Goal: Task Accomplishment & Management: Manage account settings

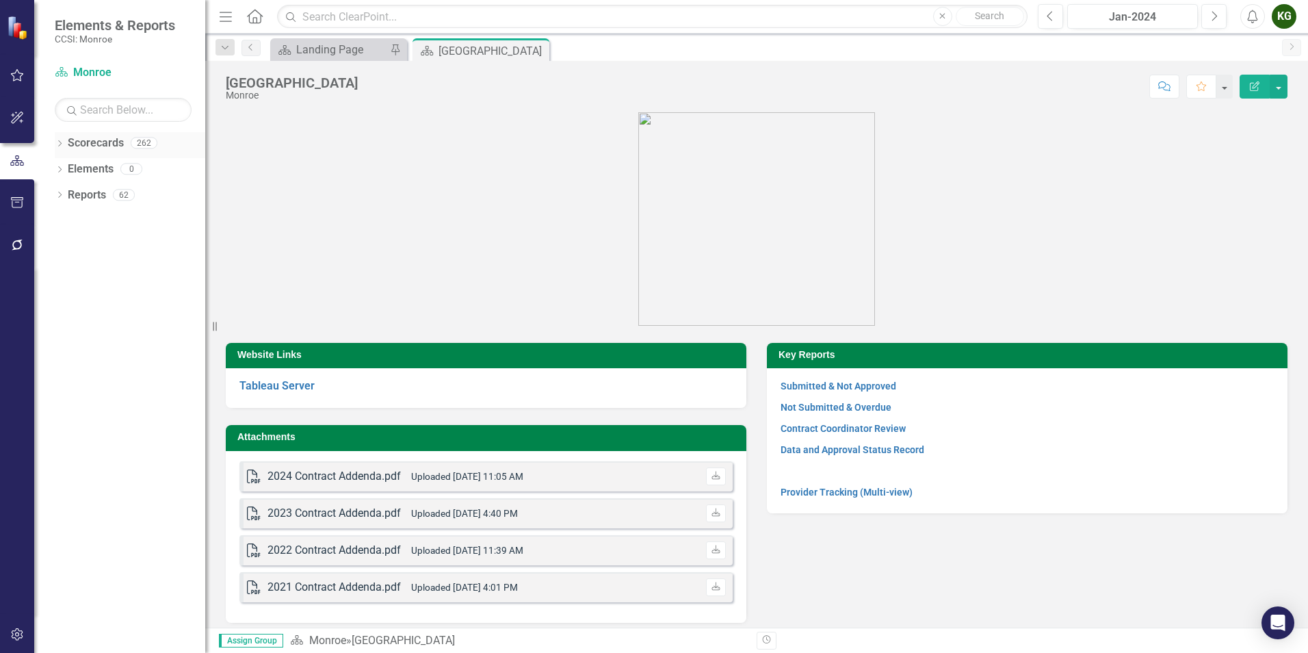
click at [60, 143] on icon "Dropdown" at bounding box center [60, 145] width 10 height 8
drag, startPoint x: 64, startPoint y: 164, endPoint x: 150, endPoint y: 209, distance: 97.3
click at [64, 164] on icon "Dropdown" at bounding box center [67, 168] width 10 height 8
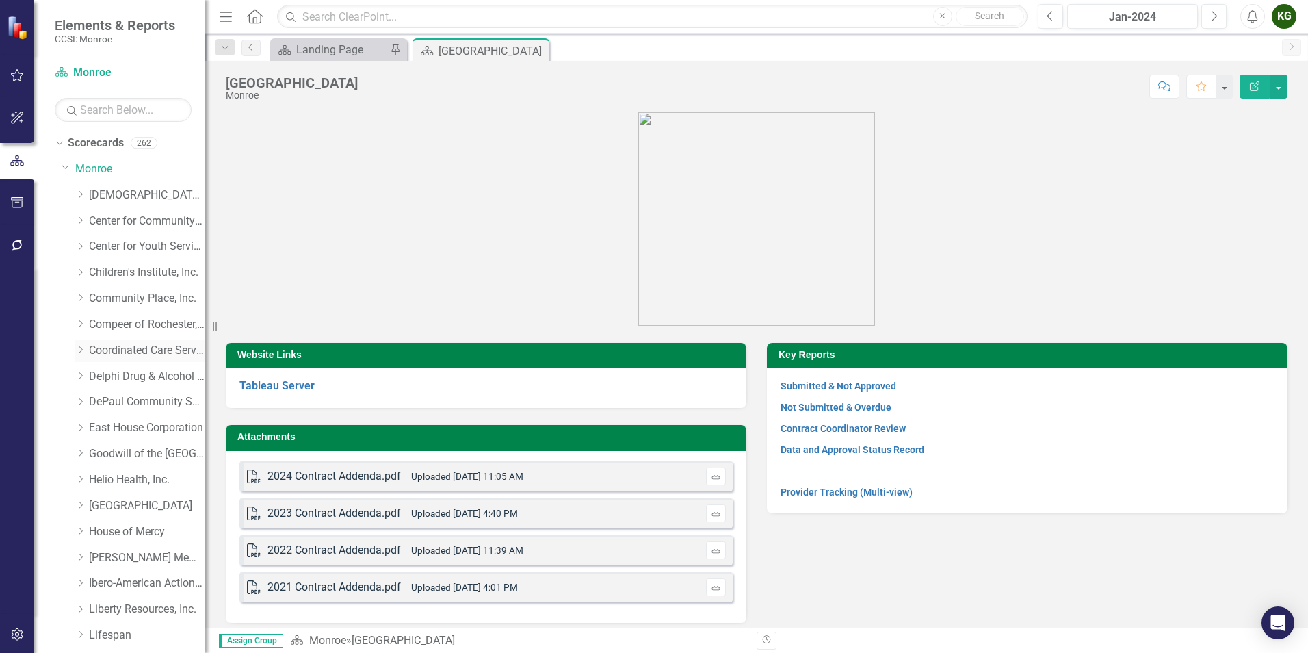
click at [111, 345] on link "Coordinated Care Services Inc." at bounding box center [147, 351] width 116 height 16
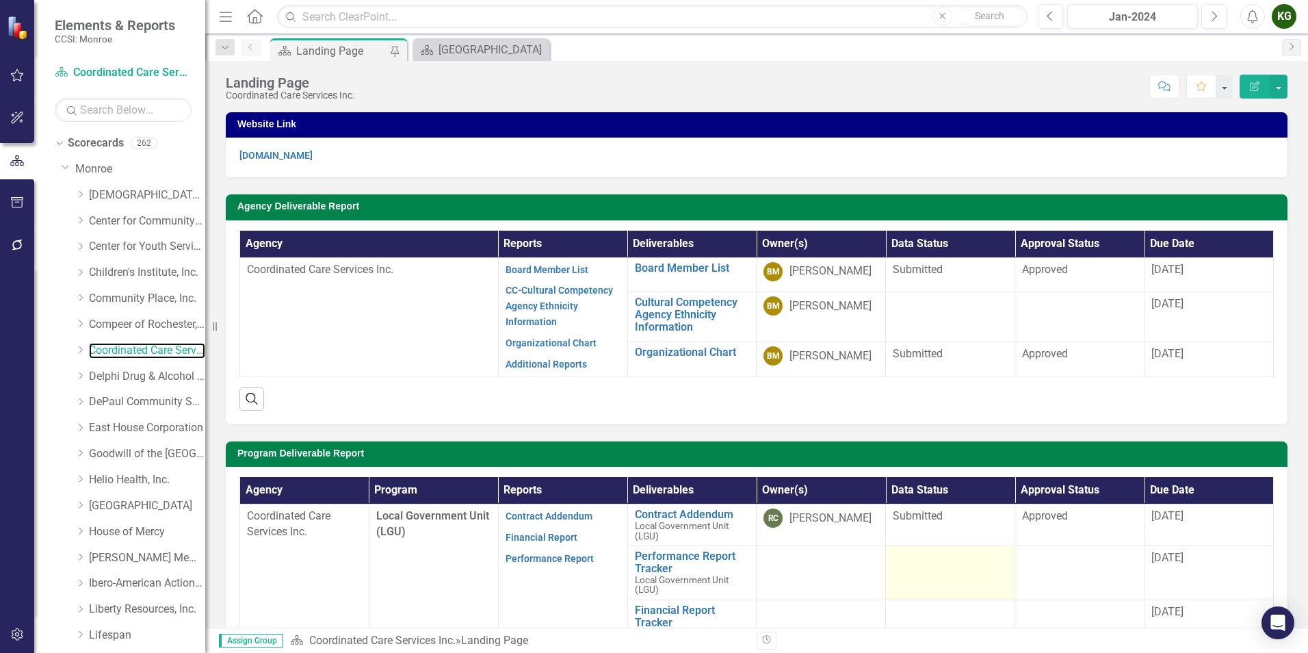
scroll to position [137, 0]
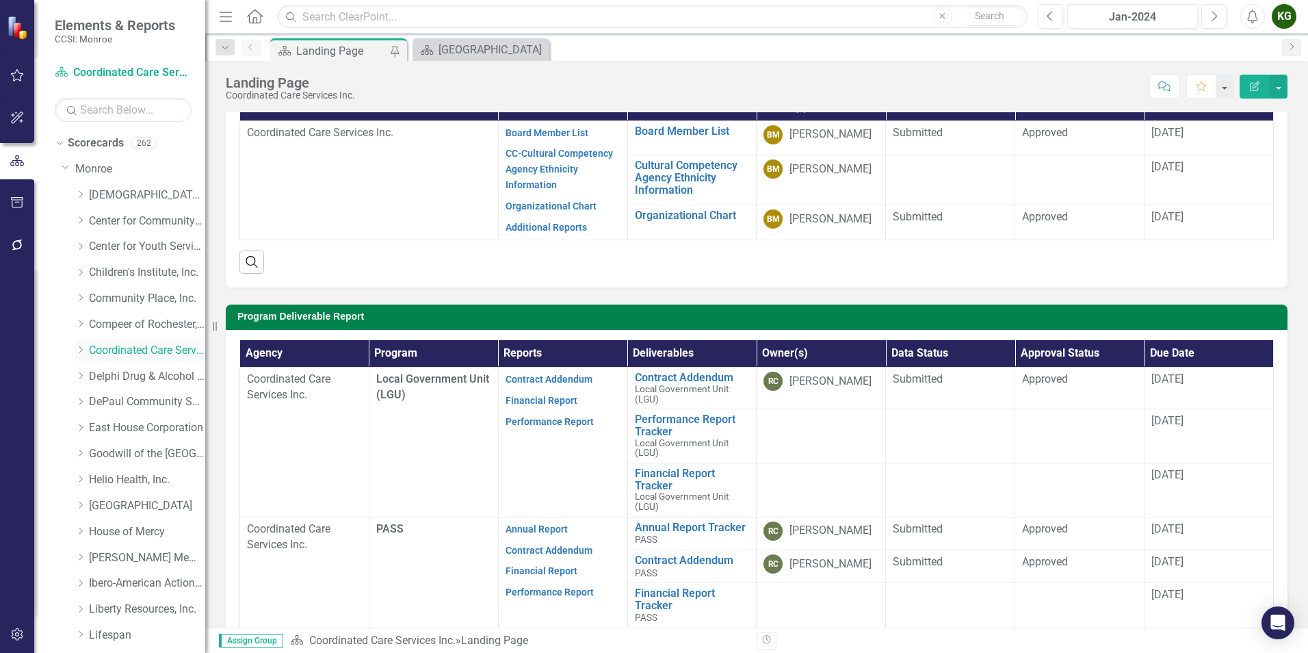
click at [78, 348] on icon "Dropdown" at bounding box center [80, 349] width 10 height 8
click at [133, 376] on link "Coordinated Care Services Inc. (MCOMH Internal)" at bounding box center [154, 377] width 103 height 16
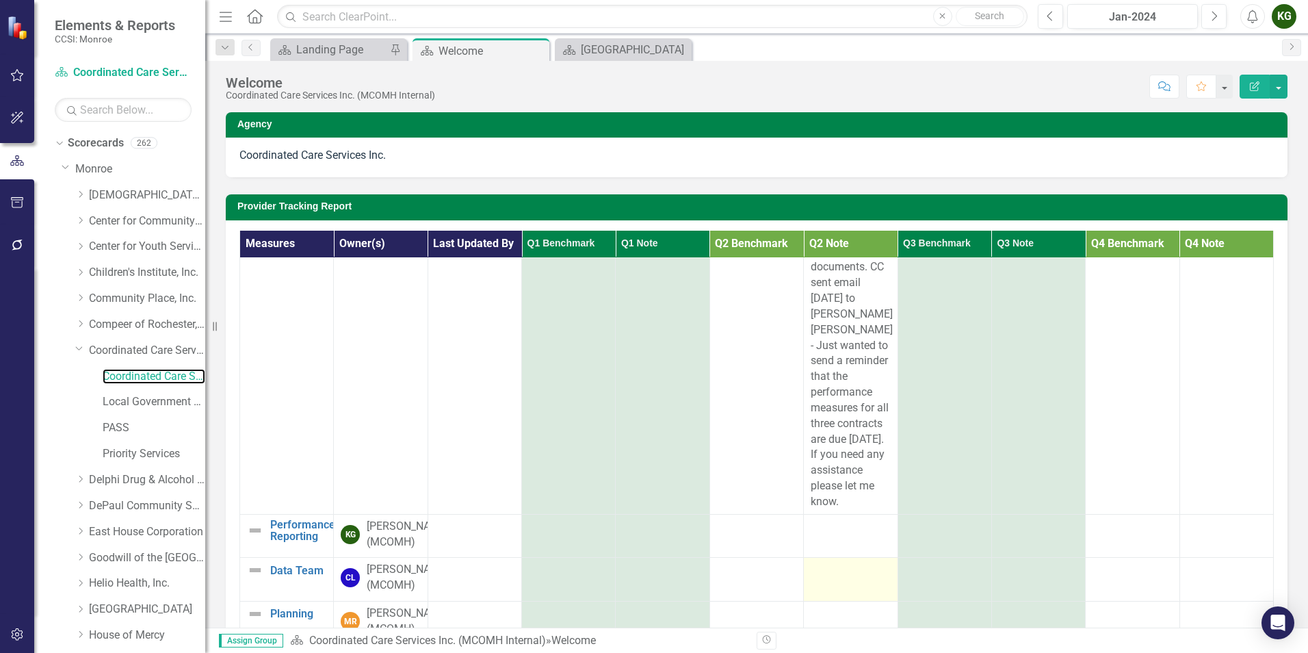
scroll to position [752, 0]
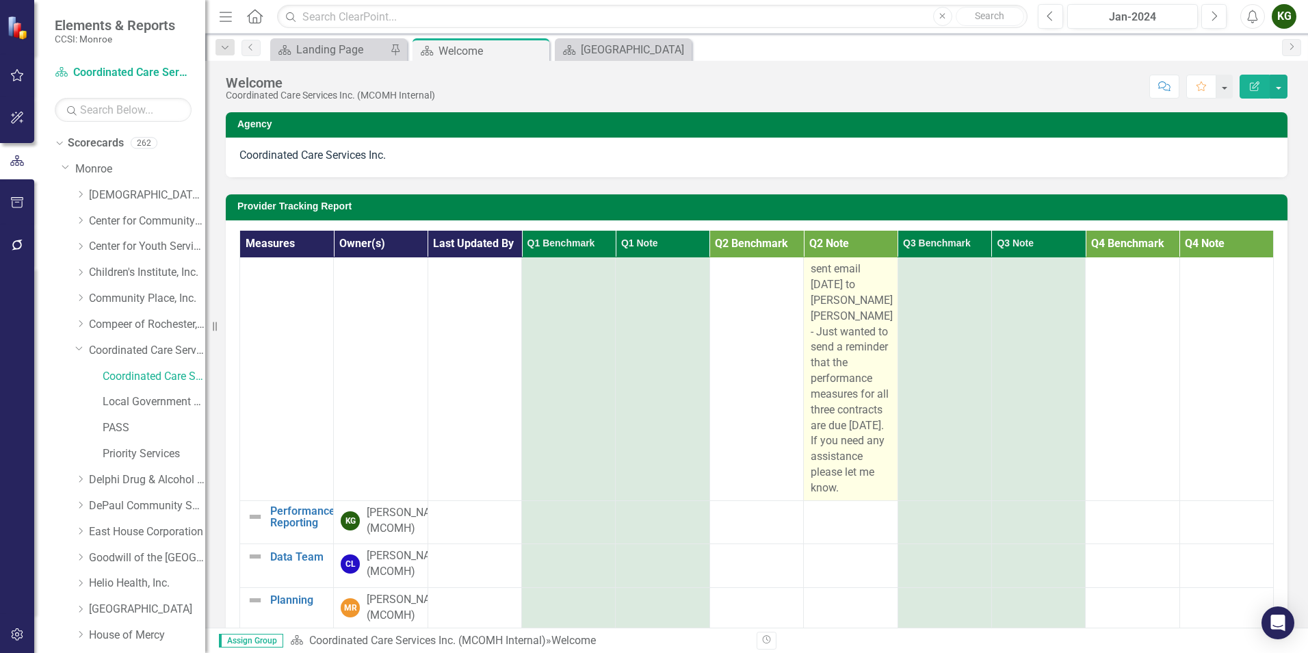
click at [852, 496] on div "Provider checklist and ClearPoint training completed with [PERSON_NAME] and [PE…" at bounding box center [850, 97] width 79 height 797
click at [852, 496] on div "Provider checklist and ClearPoint training completed with Rodney Corry and Barb…" at bounding box center [850, 97] width 79 height 797
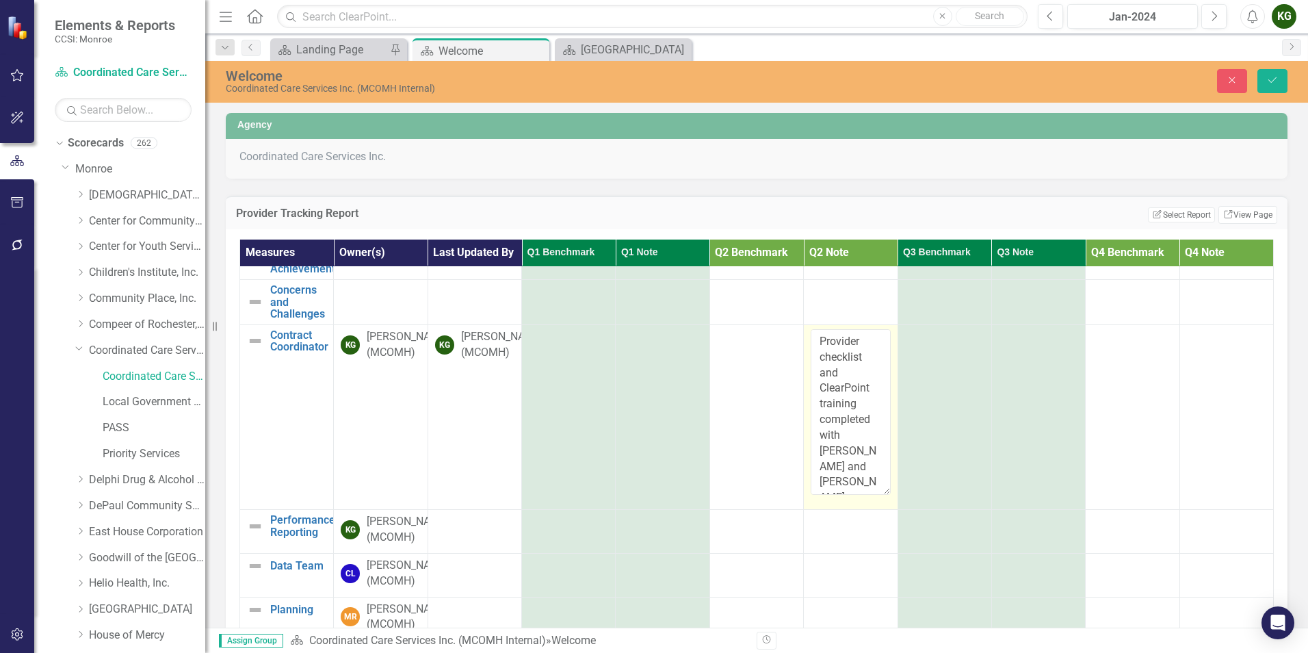
scroll to position [198, 0]
click at [862, 410] on textarea "Provider checklist and ClearPoint training completed with Rodney Corry and Barb…" at bounding box center [850, 412] width 79 height 166
click at [878, 510] on td at bounding box center [851, 532] width 94 height 44
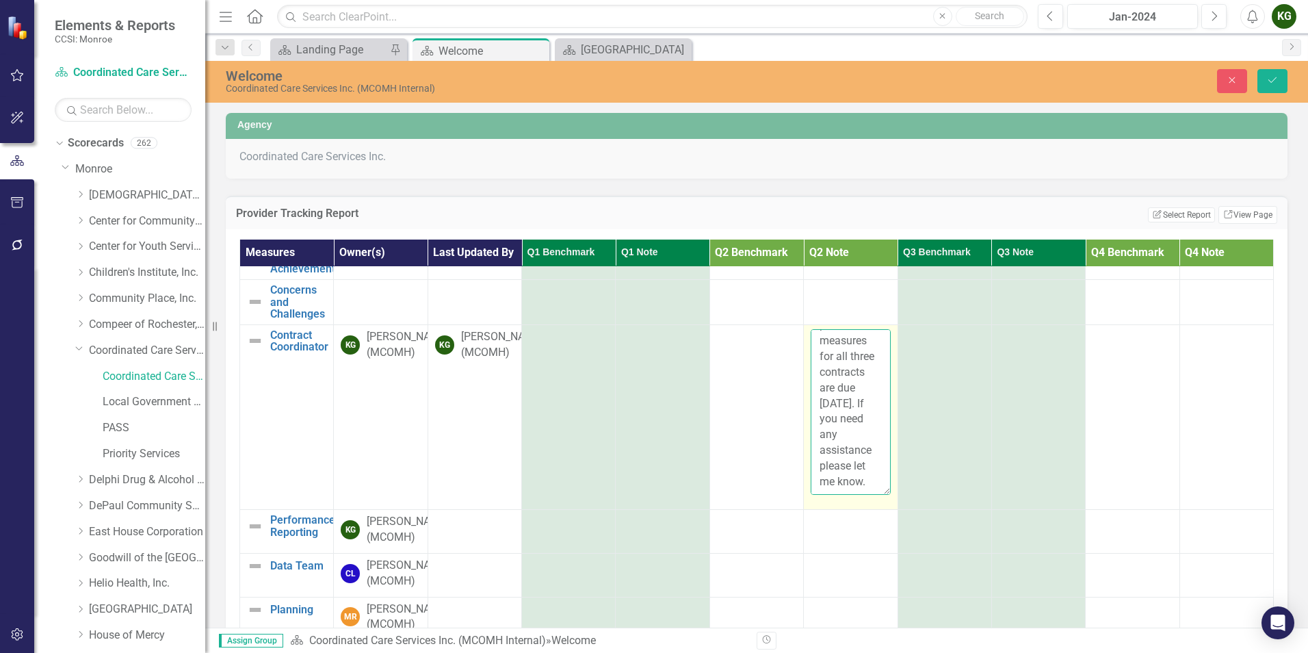
click at [864, 386] on textarea "Provider checklist and ClearPoint training completed with Rodney Corry and Barb…" at bounding box center [850, 412] width 79 height 166
click at [843, 510] on td at bounding box center [851, 532] width 94 height 44
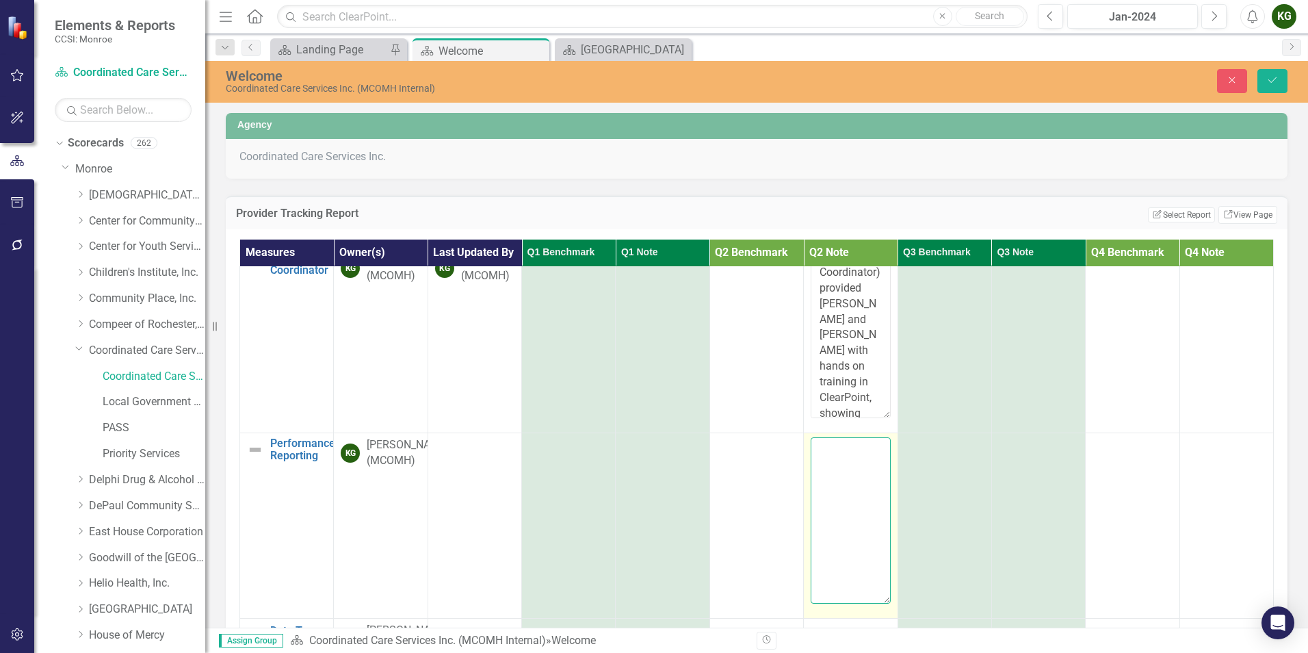
click at [843, 459] on textarea at bounding box center [850, 520] width 79 height 166
type textarea "Q2 performance measure reports not submitted untill 9/2/25"
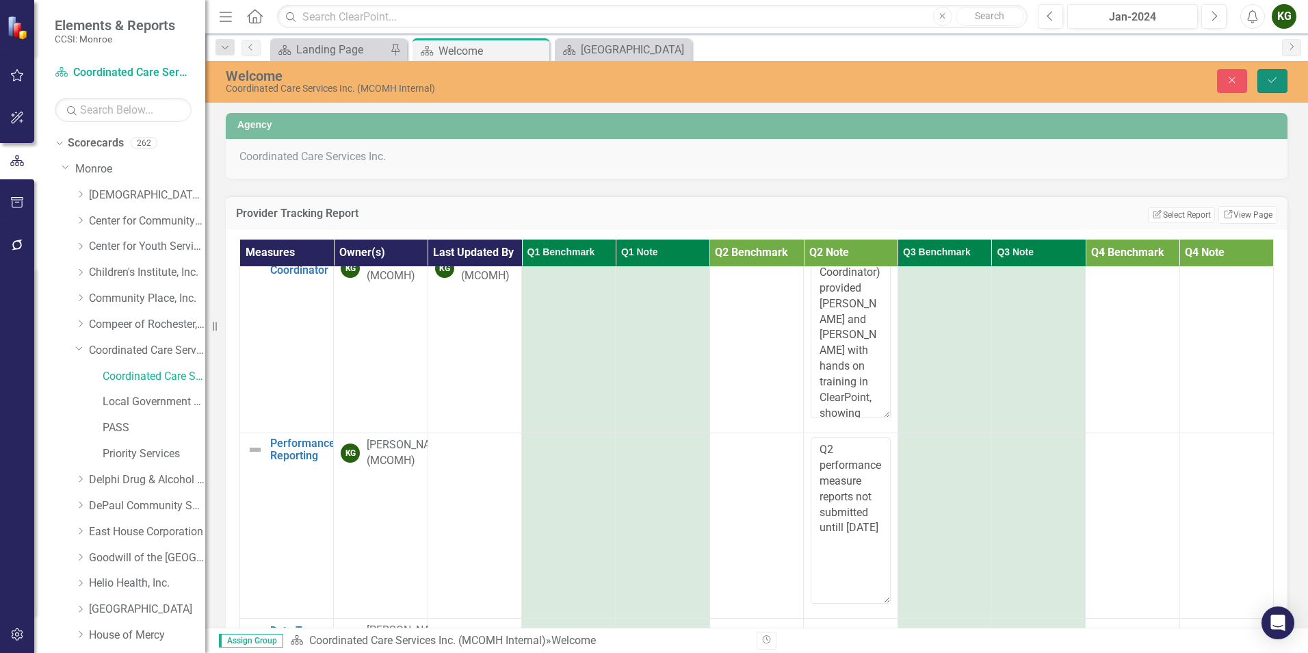
click at [1268, 75] on button "Save" at bounding box center [1272, 81] width 30 height 24
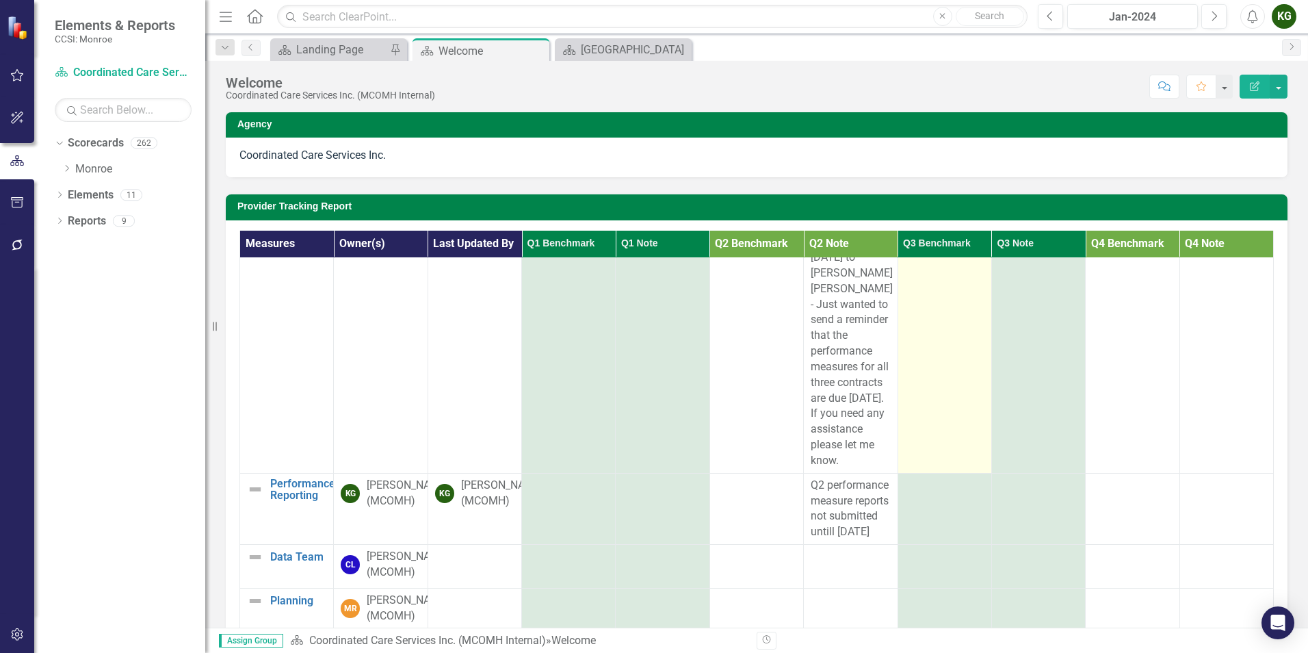
scroll to position [878, 0]
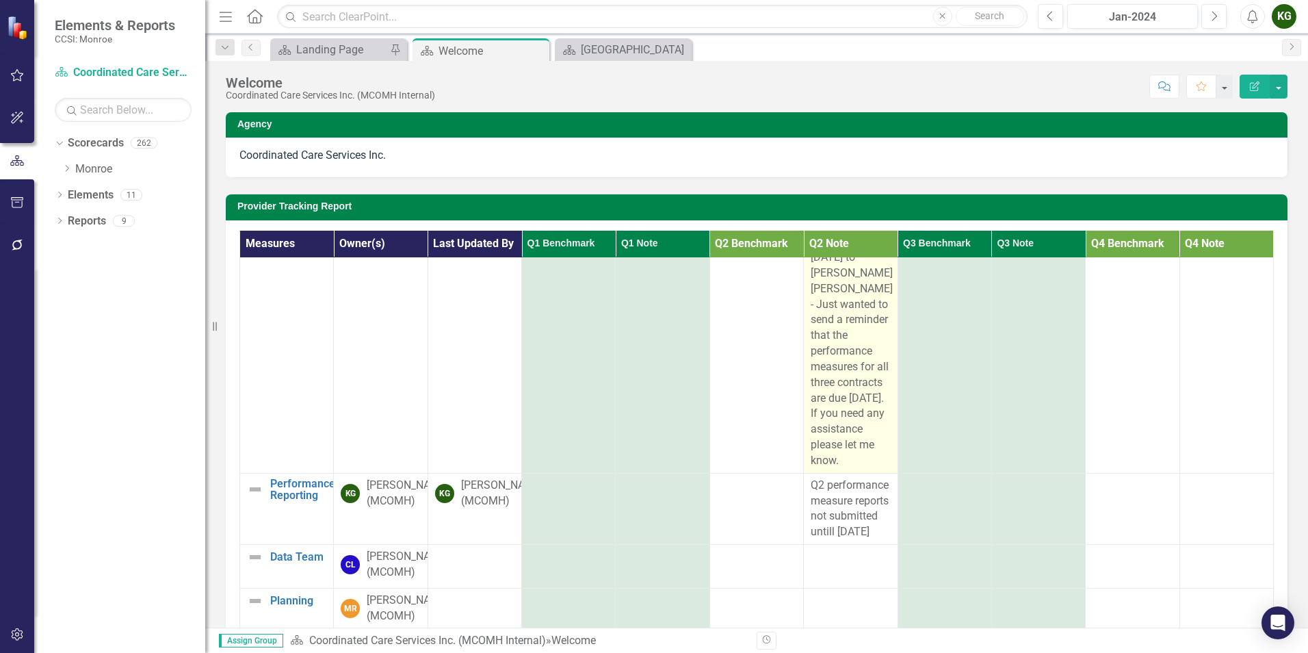
click at [854, 367] on div "Provider checklist and ClearPoint training completed with Rodney Corry and Barb…" at bounding box center [850, 70] width 79 height 797
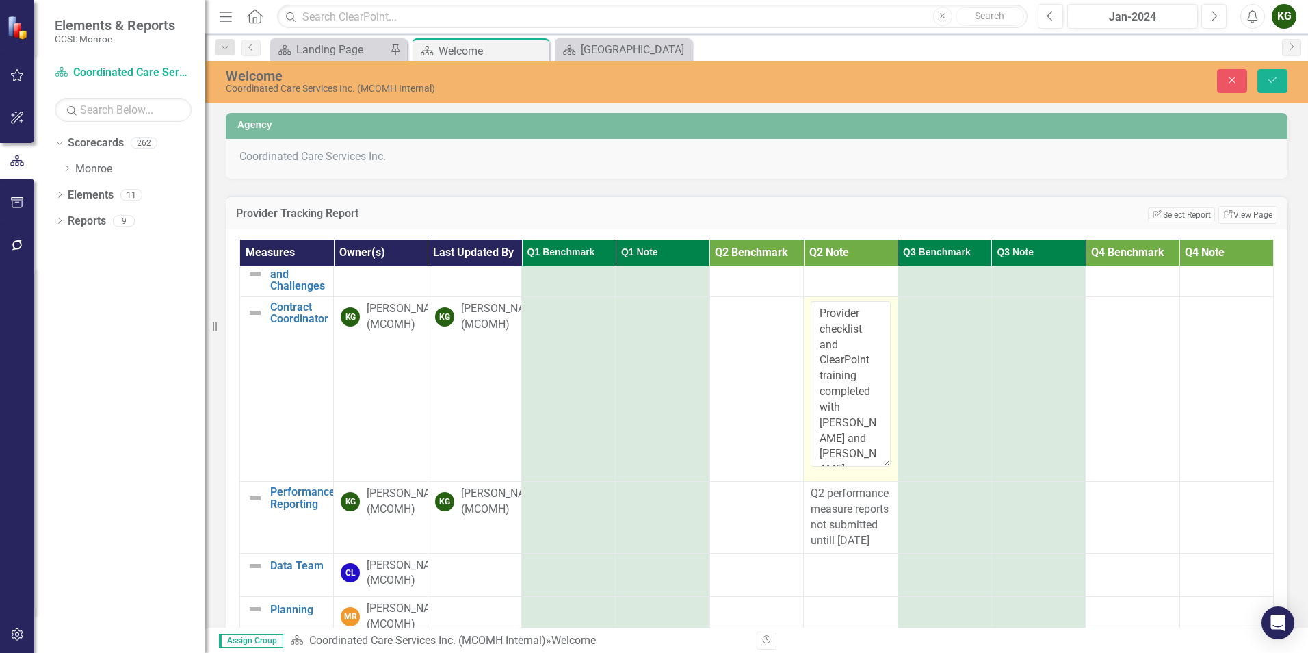
scroll to position [242, 0]
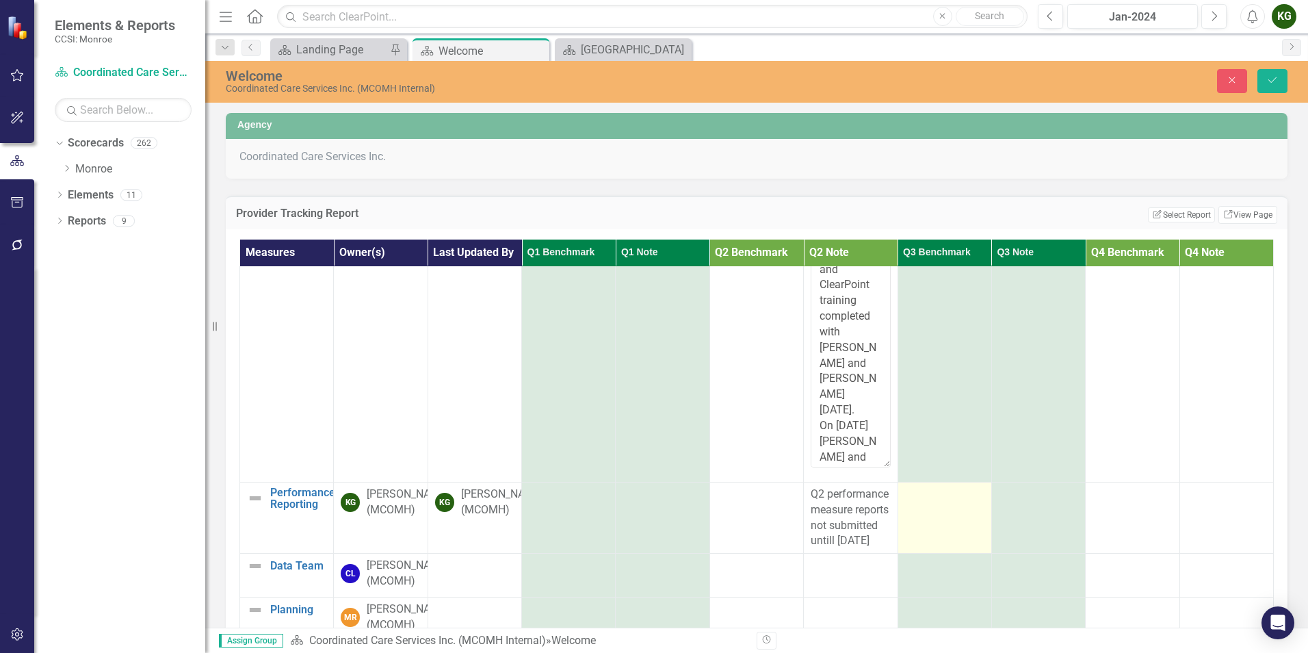
drag, startPoint x: 873, startPoint y: 368, endPoint x: 908, endPoint y: 410, distance: 54.4
click at [928, 443] on tbody "Regulatory and License Updates Edit Edit Measure Link Open Element Organization…" at bounding box center [757, 384] width 1034 height 687
drag, startPoint x: 874, startPoint y: 373, endPoint x: 884, endPoint y: 445, distance: 72.6
click at [884, 454] on tbody "Regulatory and License Updates Edit Edit Measure Link Open Element Organization…" at bounding box center [757, 348] width 1034 height 761
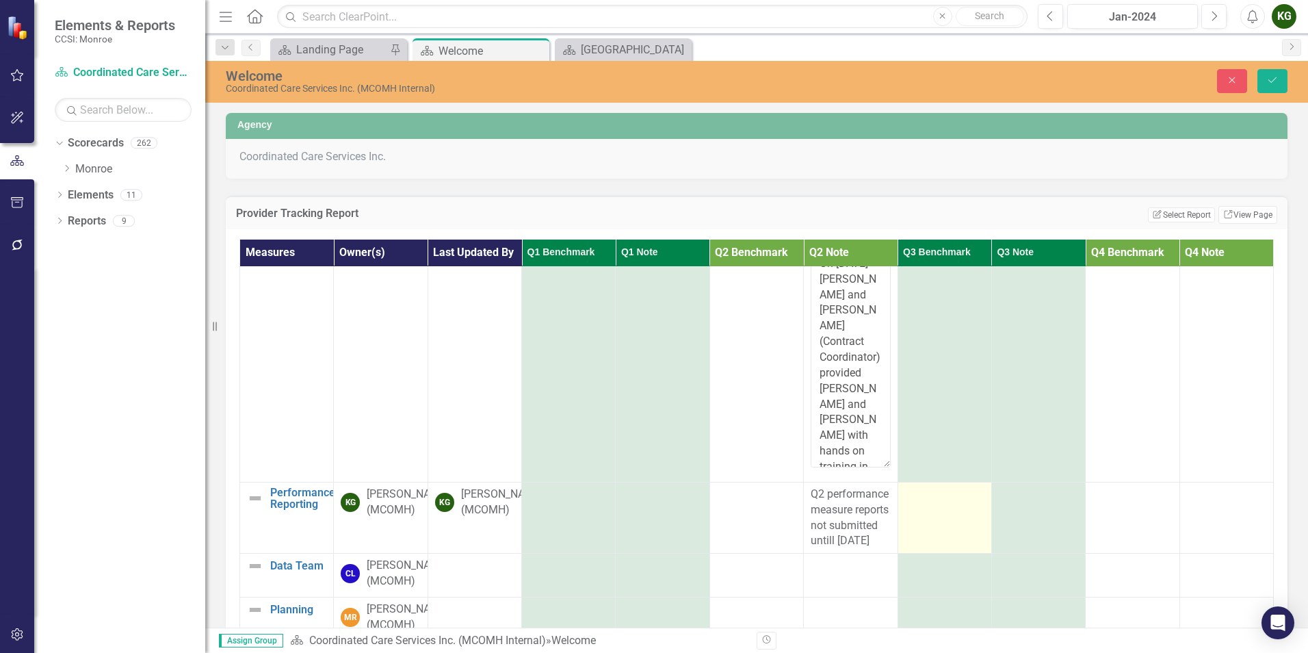
drag, startPoint x: 869, startPoint y: 372, endPoint x: 886, endPoint y: 449, distance: 79.0
click at [895, 471] on tbody "Regulatory and License Updates Edit Edit Measure Link Open Element Organization…" at bounding box center [757, 304] width 1034 height 850
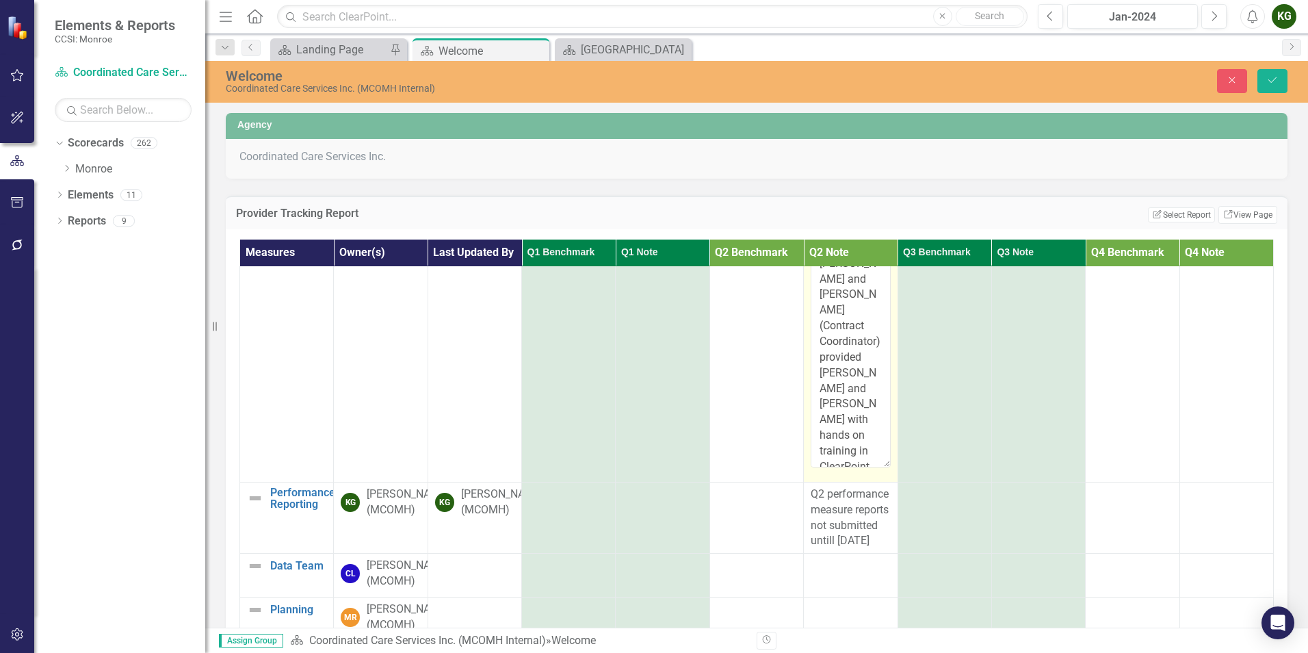
scroll to position [495, 0]
click at [853, 373] on textarea "Provider checklist and ClearPoint training completed with Rodney Corry and Barb…" at bounding box center [850, 257] width 79 height 419
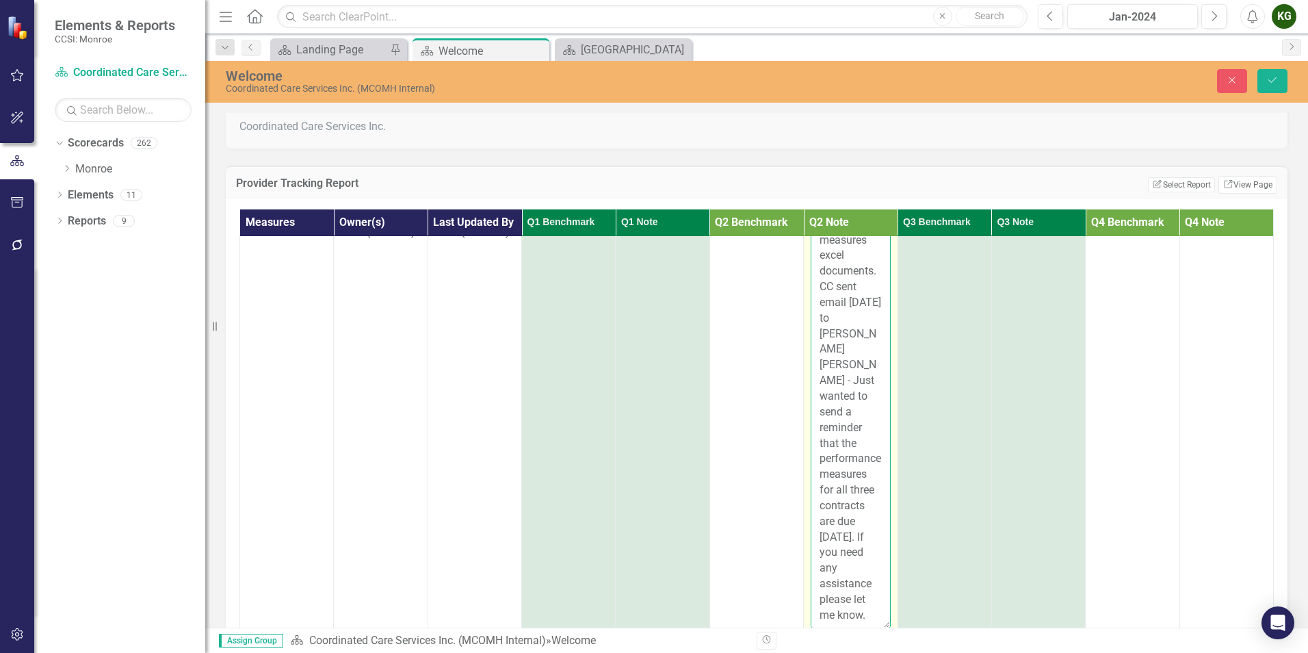
scroll to position [803, 0]
click at [1280, 78] on button "Save" at bounding box center [1272, 81] width 30 height 24
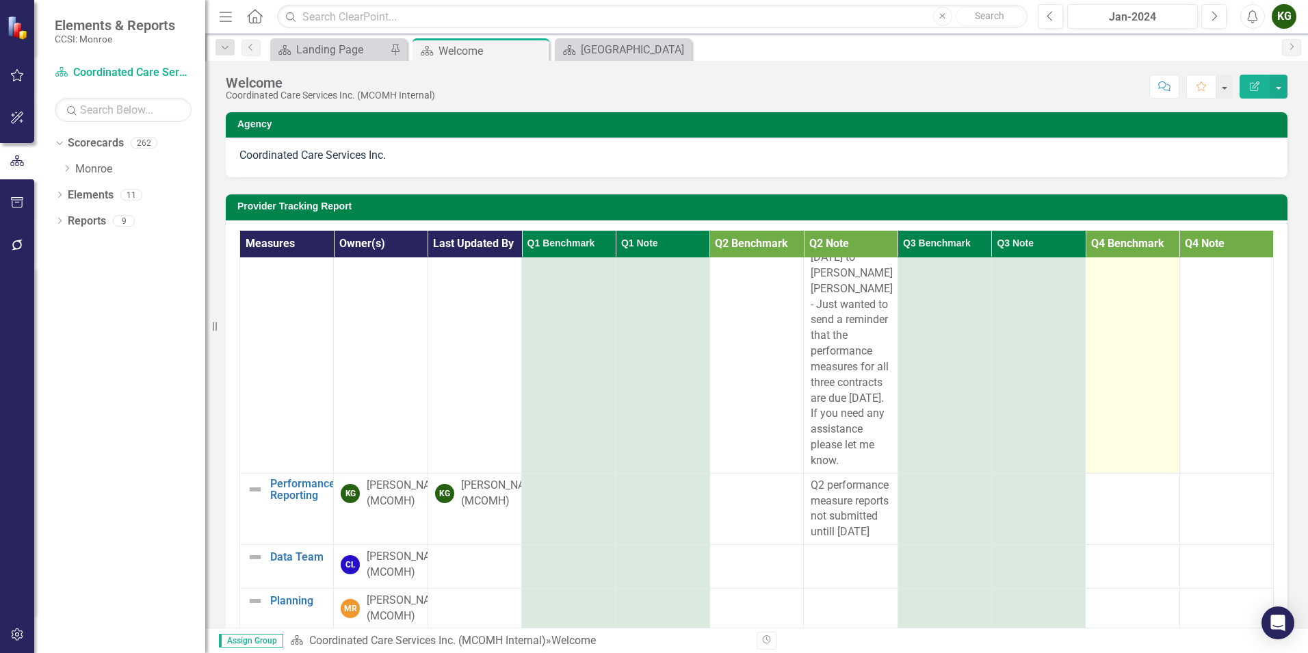
scroll to position [878, 0]
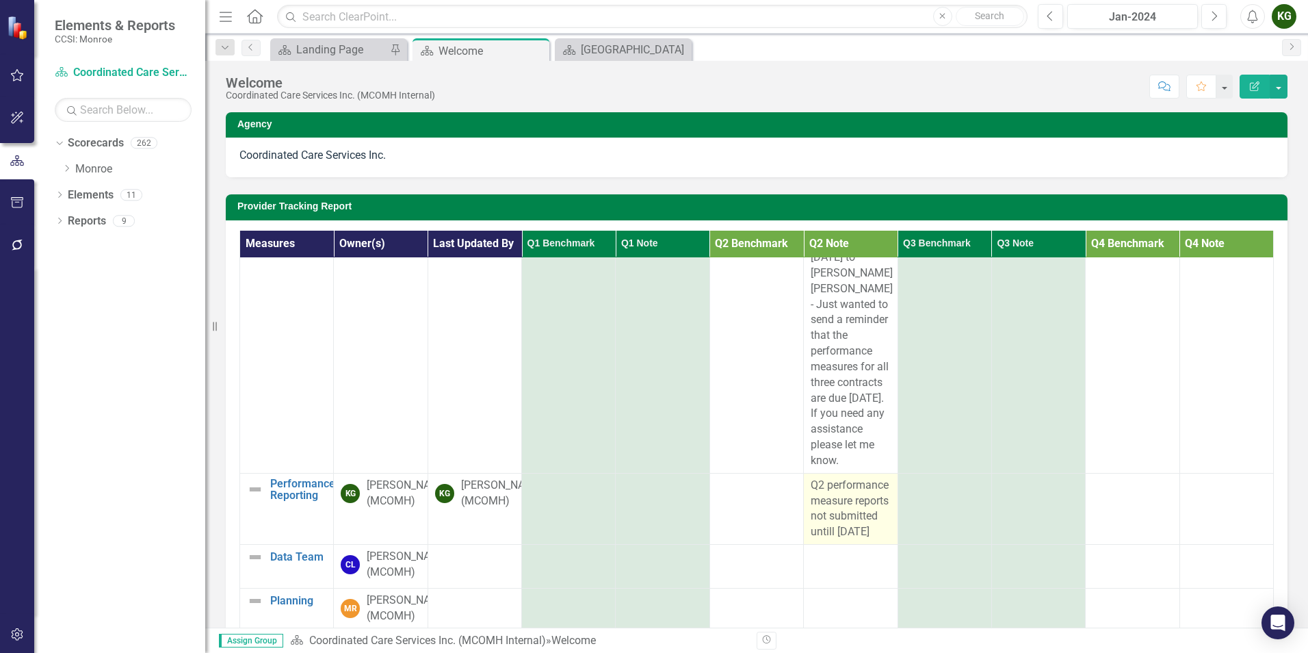
click at [828, 477] on div "Q2 performance measure reports not submitted untill 9/2/25" at bounding box center [850, 508] width 79 height 62
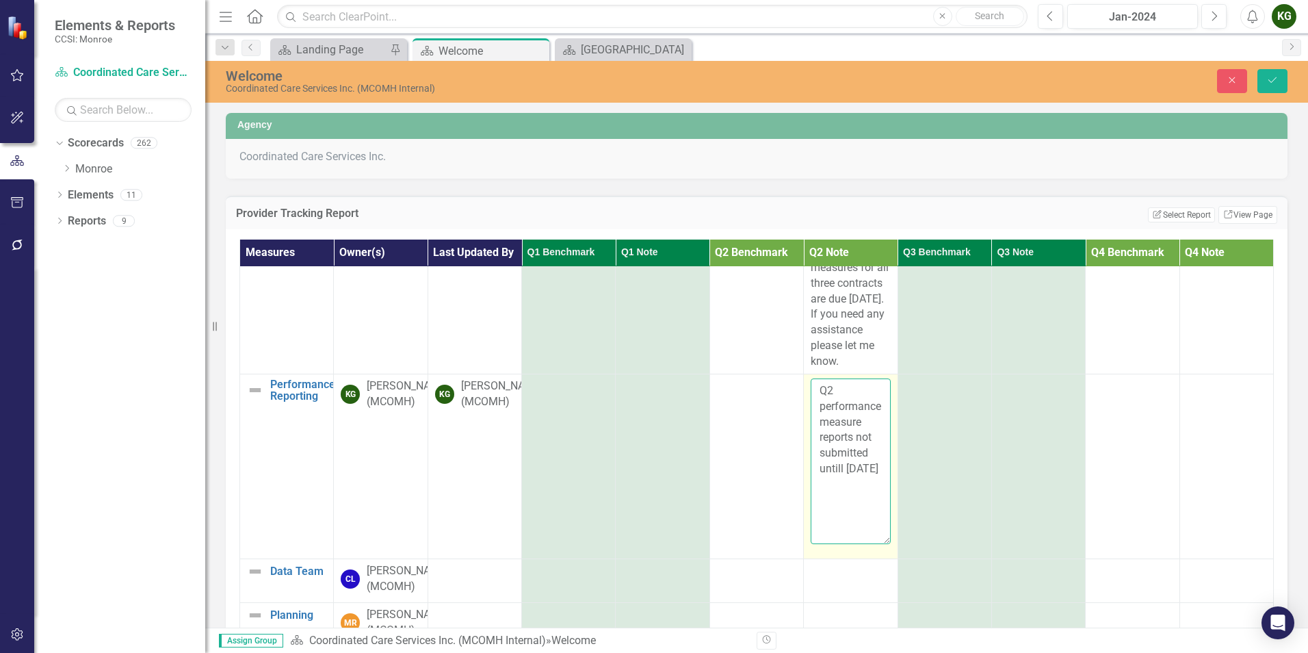
click at [811, 410] on textarea "Q2 performance measure reports not submitted untill 9/2/25" at bounding box center [850, 461] width 79 height 166
type textarea "CCSI reported 2025 Q2 performance measures would be uploaded 9/25/25 - Q2 perfo…"
click at [1277, 80] on icon "Save" at bounding box center [1272, 80] width 12 height 10
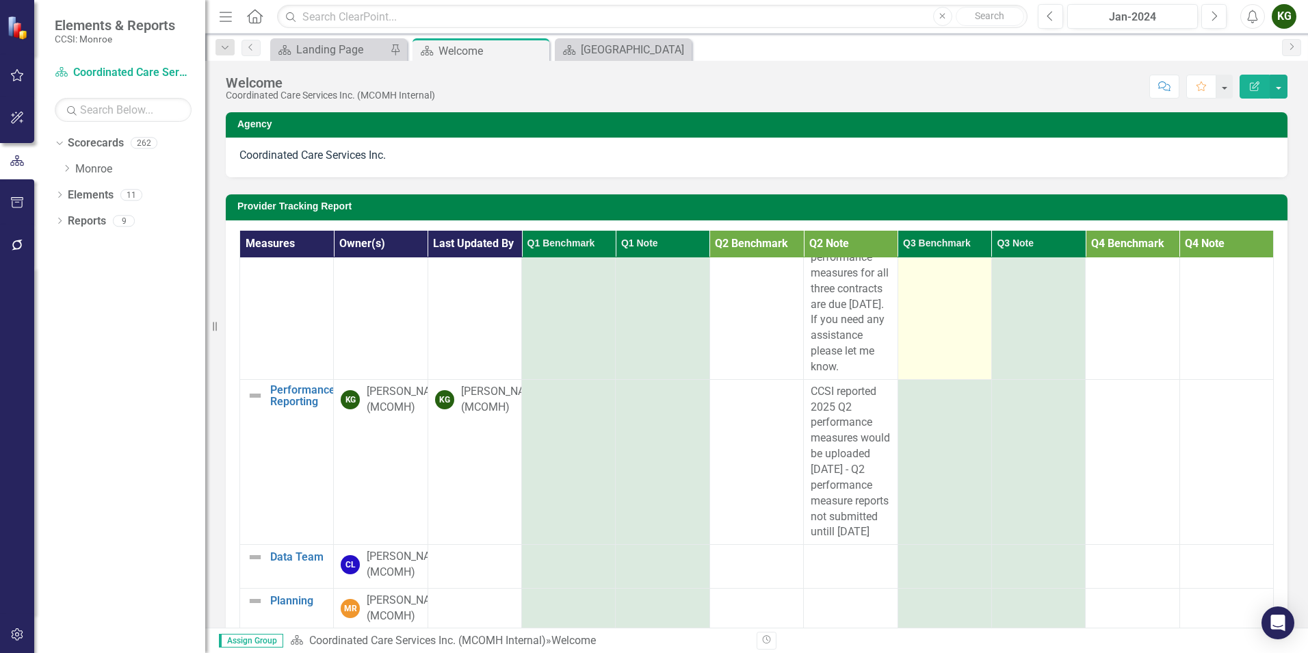
scroll to position [972, 0]
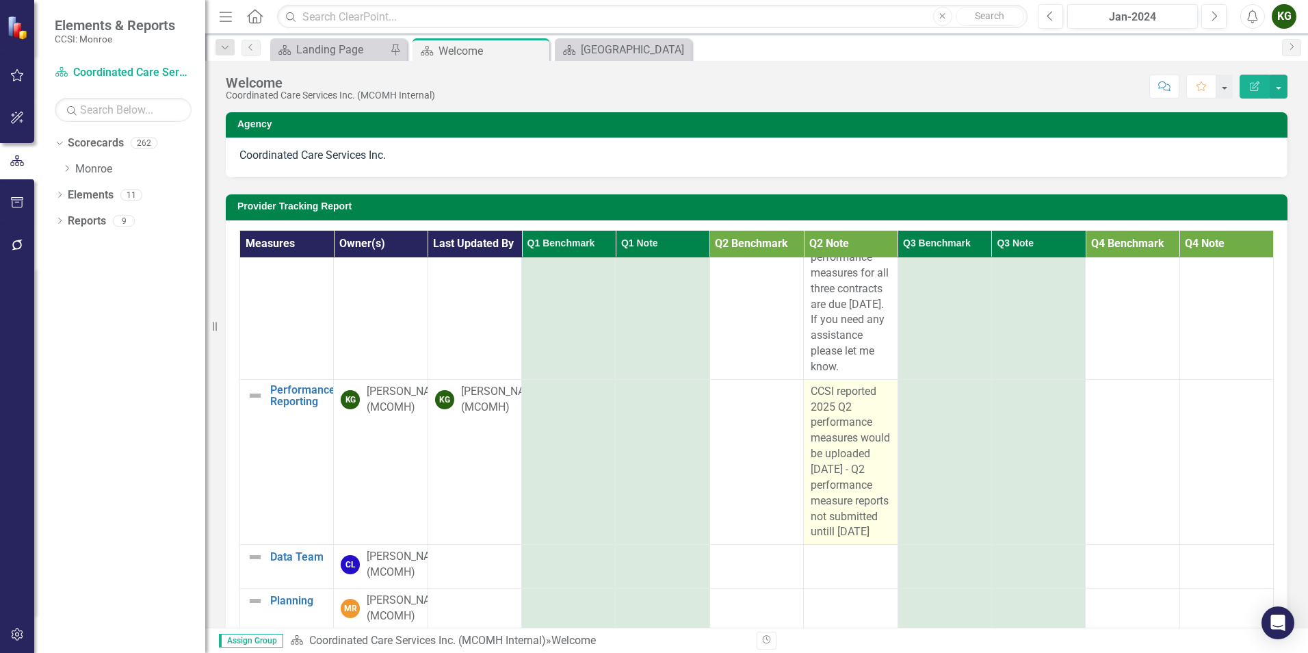
click at [853, 388] on span "CCSI reported 2025 Q2 performance measures would be uploaded 9/25/25 - Q2 perfo…" at bounding box center [850, 461] width 79 height 154
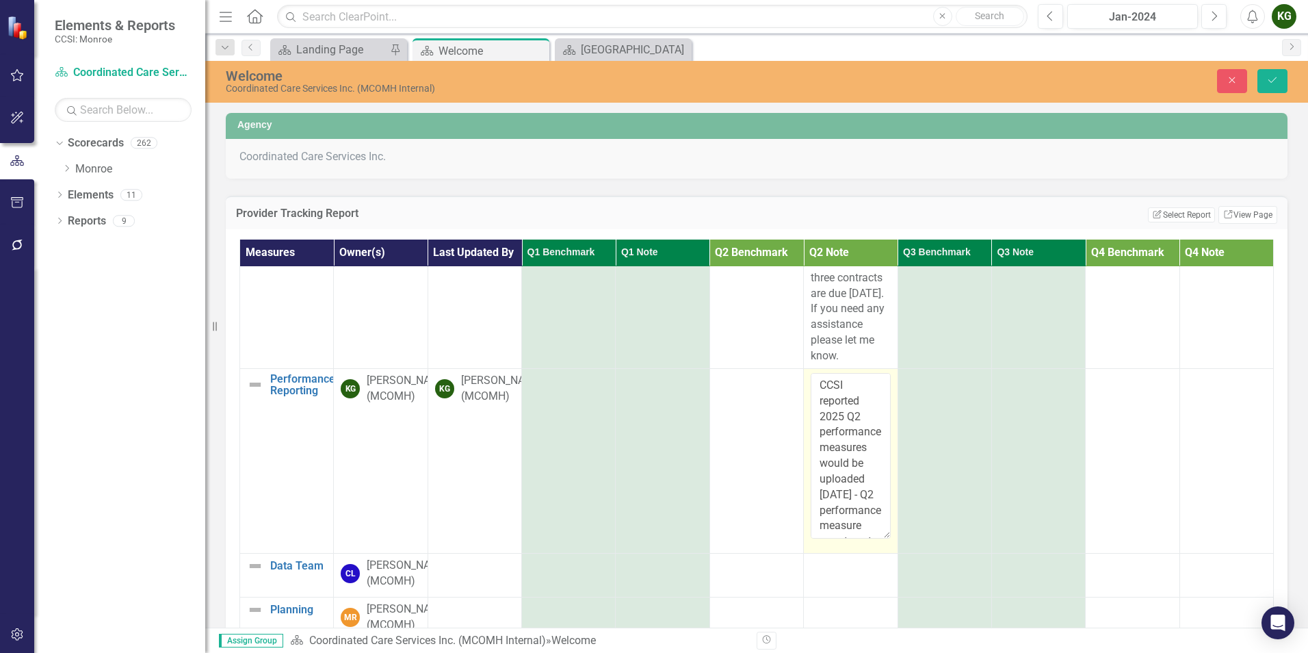
scroll to position [960, 0]
click at [815, 449] on textarea "CCSI reported 2025 Q2 performance measures would be uploaded 9/25/25 - Q2 perfo…" at bounding box center [850, 456] width 79 height 166
type textarea "CCSI reported 2025 Q2 performance measures would be uploaded 8/25/25 - Q2 perfo…"
click at [1274, 78] on icon "Save" at bounding box center [1272, 80] width 12 height 10
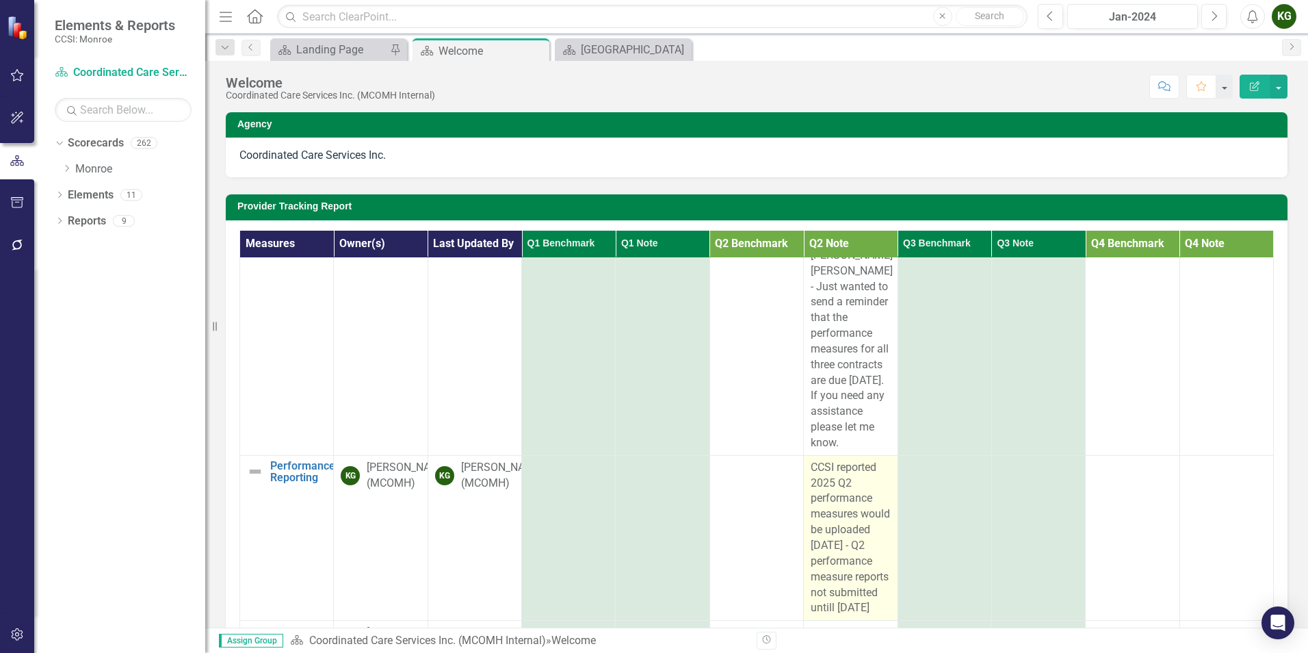
scroll to position [972, 0]
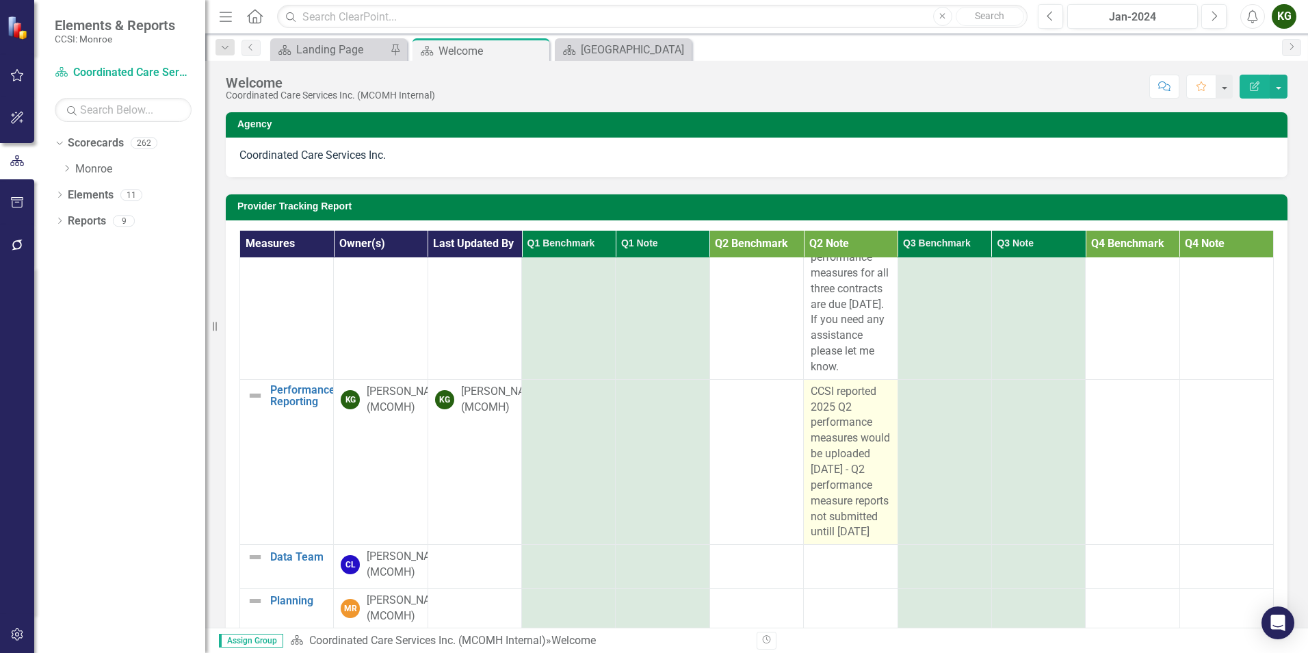
click at [821, 384] on span "CCSI reported 2025 Q2 performance measures would be uploaded 8/25/25 - Q2 perfo…" at bounding box center [850, 461] width 79 height 154
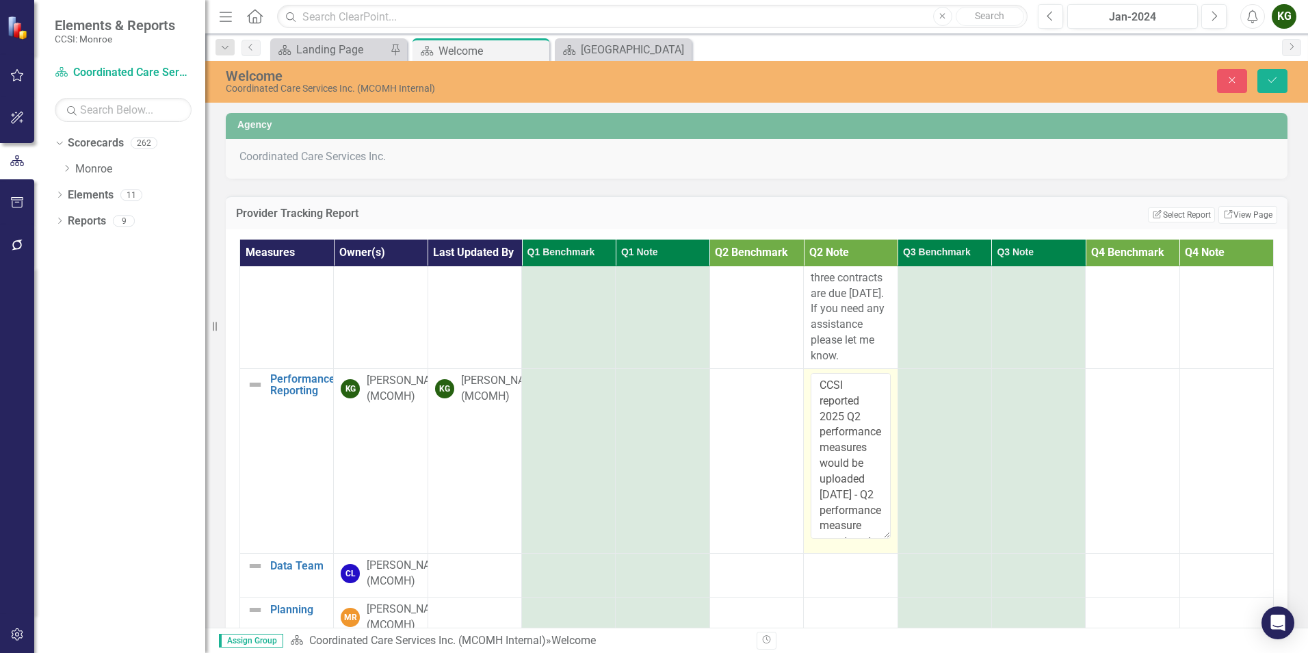
scroll to position [960, 0]
click at [837, 373] on textarea "CCSI reported 2025 Q2 performance measures would be uploaded 8/25/25 - Q2 perfo…" at bounding box center [850, 456] width 79 height 166
type textarea "CCSI (BM) reported 2025 Q2 performance measures would be uploaded 8/25/25 - Q2 …"
click at [1274, 73] on button "Save" at bounding box center [1272, 81] width 30 height 24
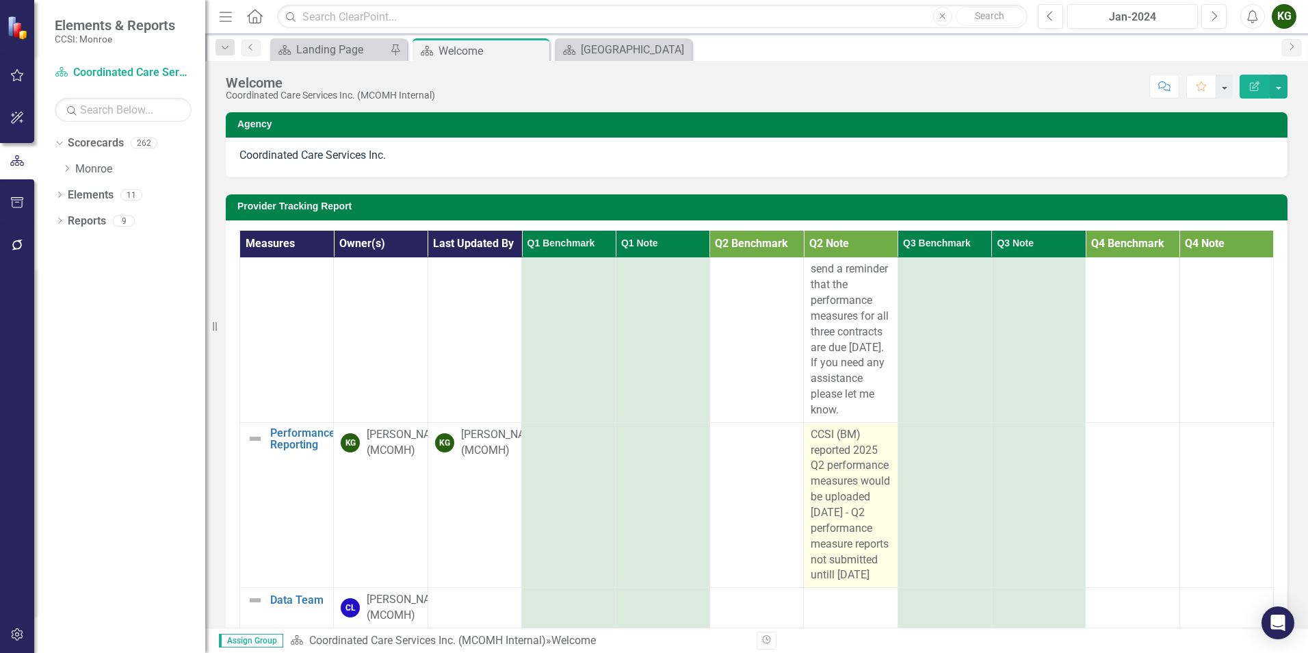
scroll to position [889, 0]
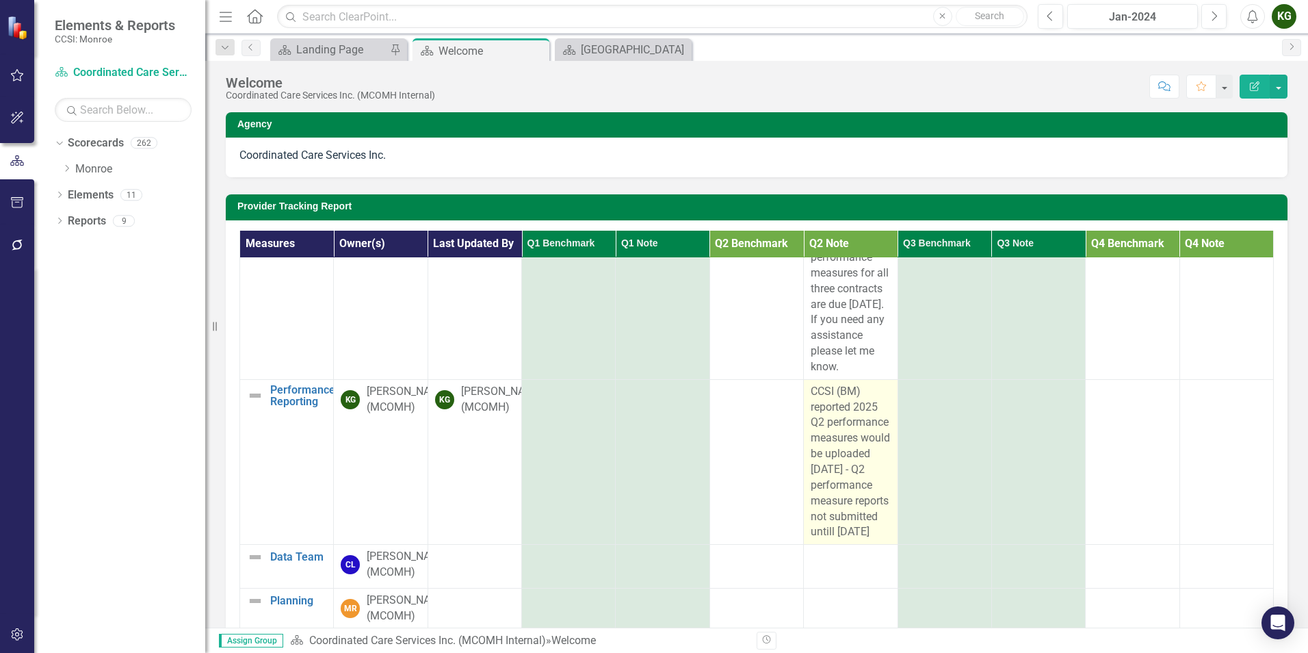
click at [836, 520] on span "CCSI (BM) reported 2025 Q2 performance measures would be uploaded 8/25/25 - Q2 …" at bounding box center [850, 461] width 79 height 154
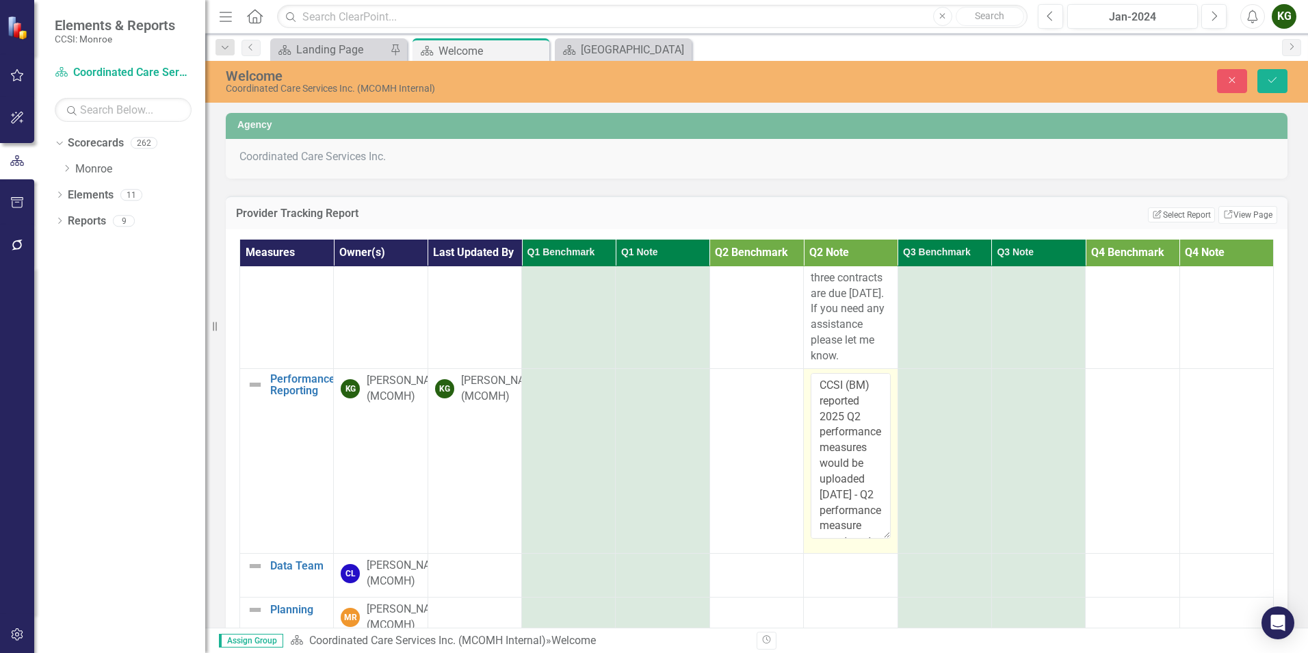
click at [874, 538] on textarea "CCSI (BM) reported 2025 Q2 performance measures would be uploaded 8/25/25 - Q2 …" at bounding box center [850, 456] width 79 height 166
drag, startPoint x: 876, startPoint y: 553, endPoint x: 878, endPoint y: 562, distance: 9.0
click at [879, 564] on tbody "Regulatory and License Updates Edit Edit Measure Link Open Element Organization…" at bounding box center [757, 55] width 1034 height 1346
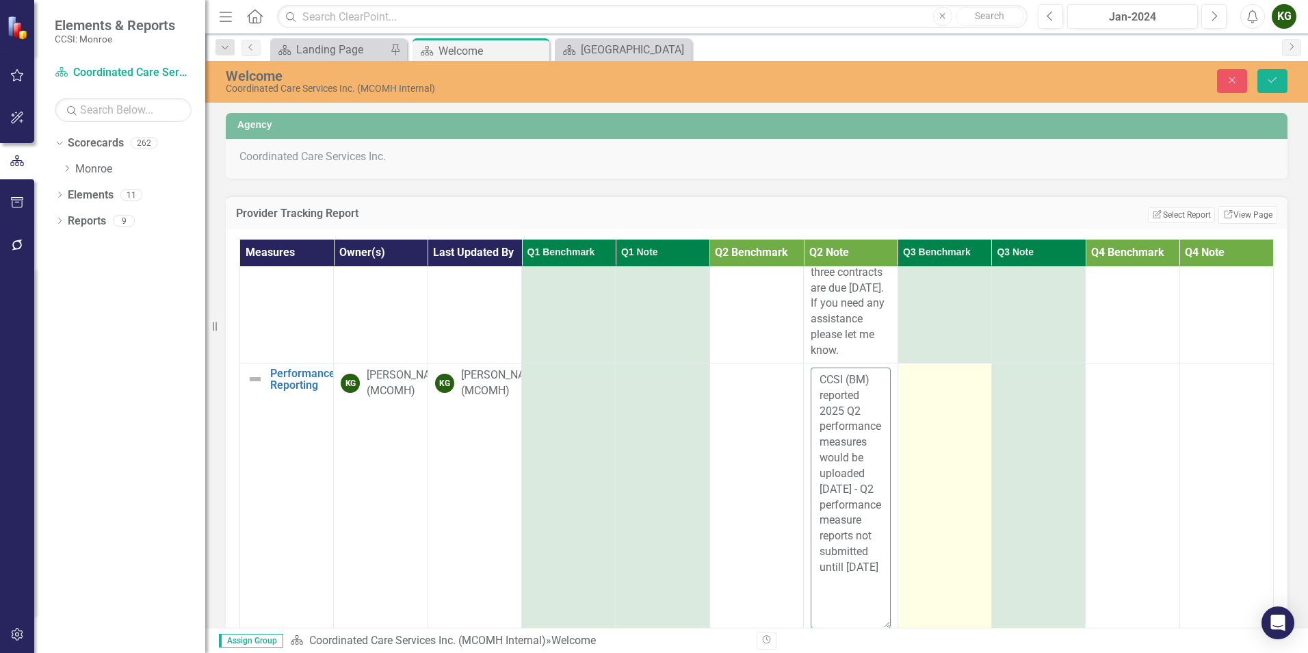
drag, startPoint x: 877, startPoint y: 553, endPoint x: 960, endPoint y: 625, distance: 110.1
click at [1002, 646] on div "Menu Home Search Close Search Previous Jan-2024 Next Alerts KG User Edit Profil…" at bounding box center [756, 326] width 1103 height 653
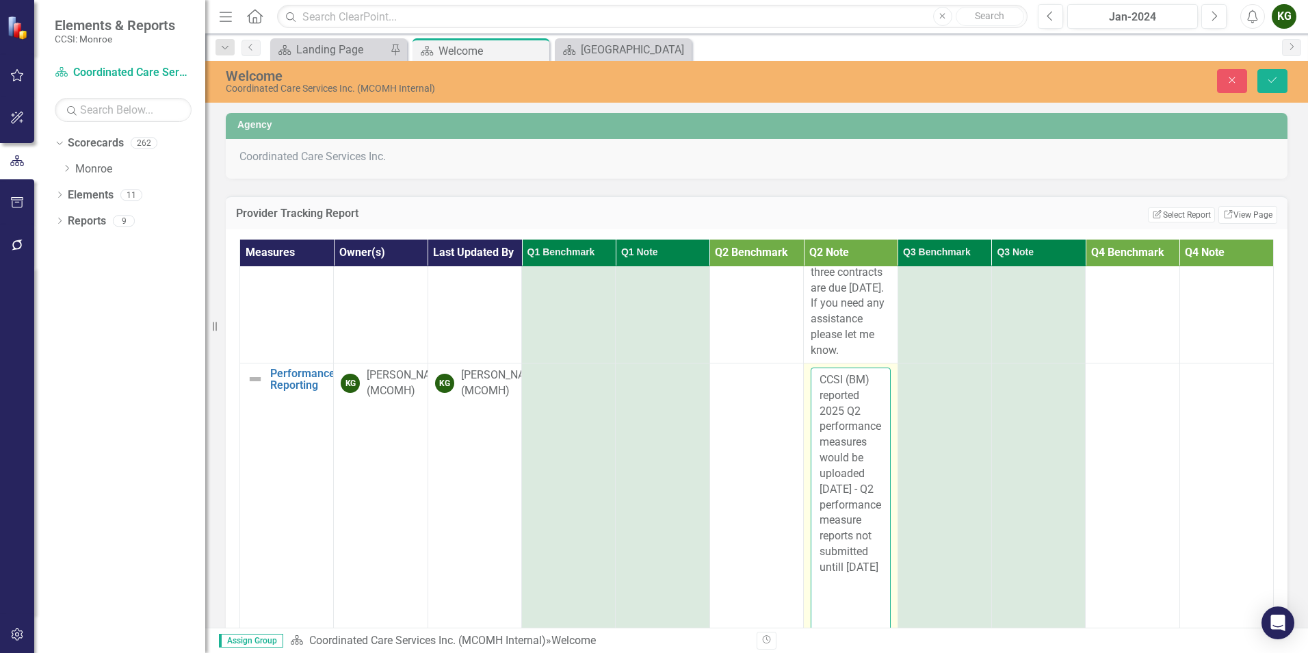
scroll to position [40, 0]
click at [839, 619] on textarea "CCSI (BM) reported 2025 Q2 performance measures would be uploaded 8/25/25 - Q2 …" at bounding box center [850, 500] width 79 height 267
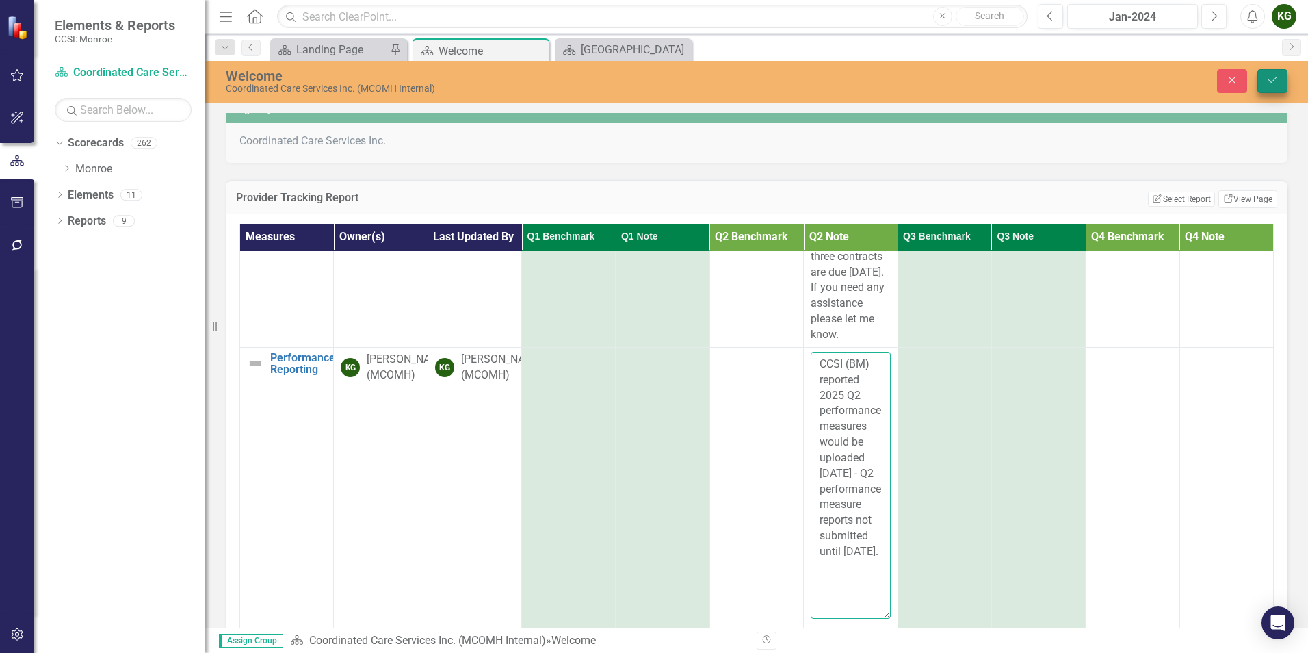
type textarea "CCSI (BM) reported 2025 Q2 performance measures would be uploaded 8/25/25 - Q2 …"
click at [1268, 88] on button "Save" at bounding box center [1272, 81] width 30 height 24
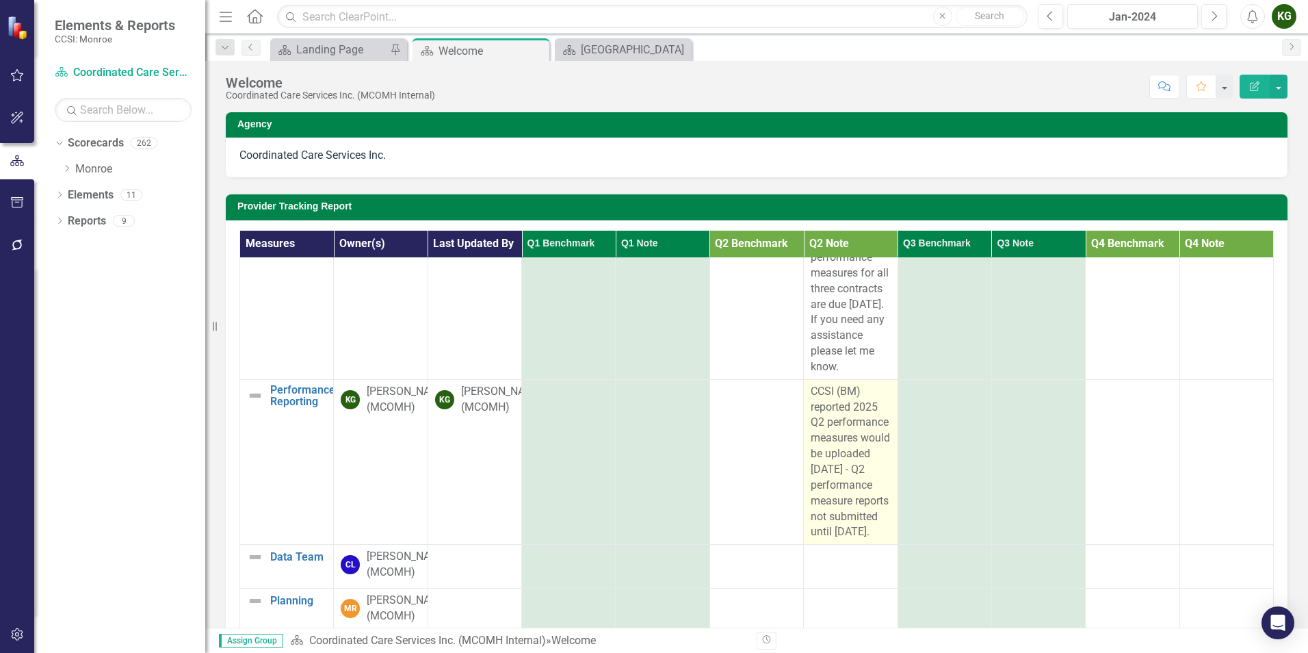
scroll to position [988, 0]
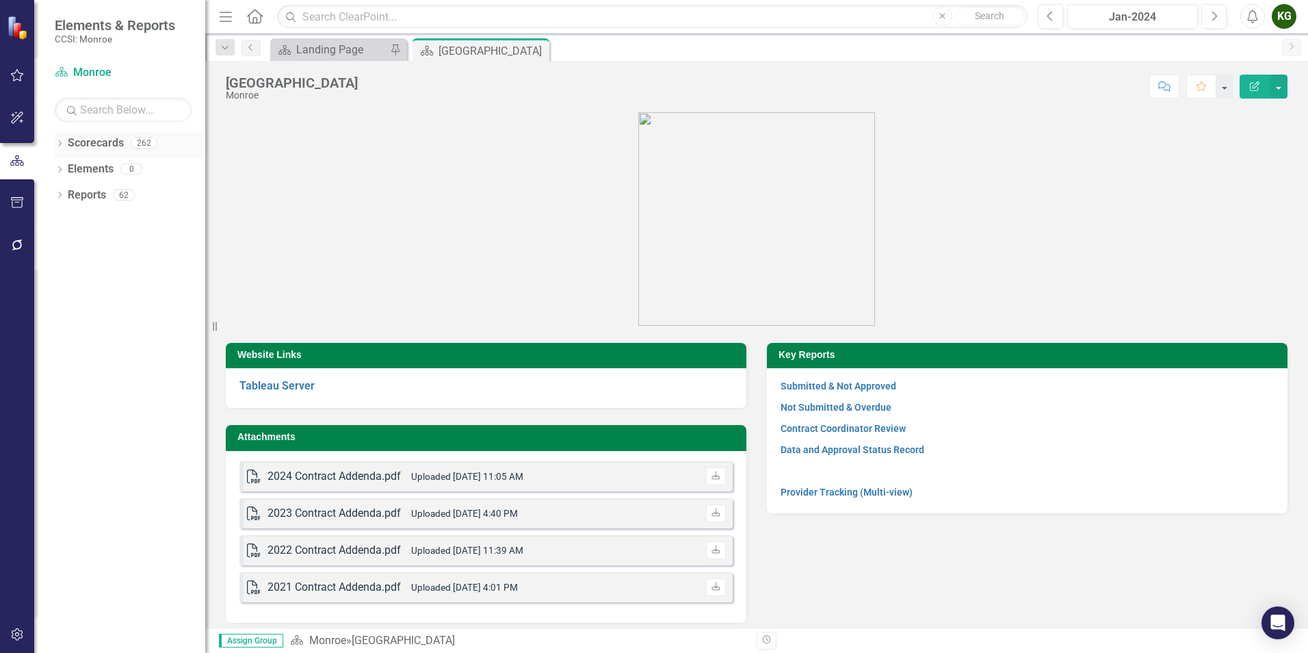
click at [63, 141] on icon "Dropdown" at bounding box center [60, 145] width 10 height 8
click at [65, 170] on icon "Dropdown" at bounding box center [67, 168] width 10 height 8
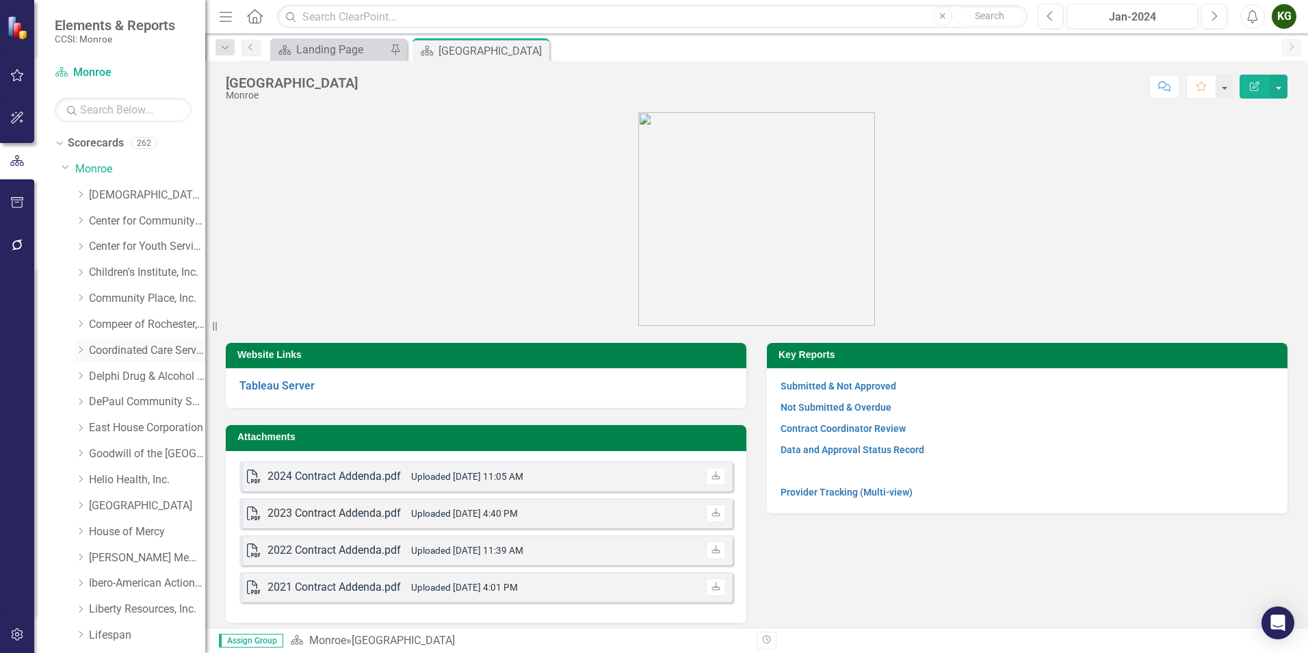
click at [81, 350] on icon "Dropdown" at bounding box center [80, 349] width 10 height 8
click at [114, 349] on link "Coordinated Care Services Inc." at bounding box center [147, 351] width 116 height 16
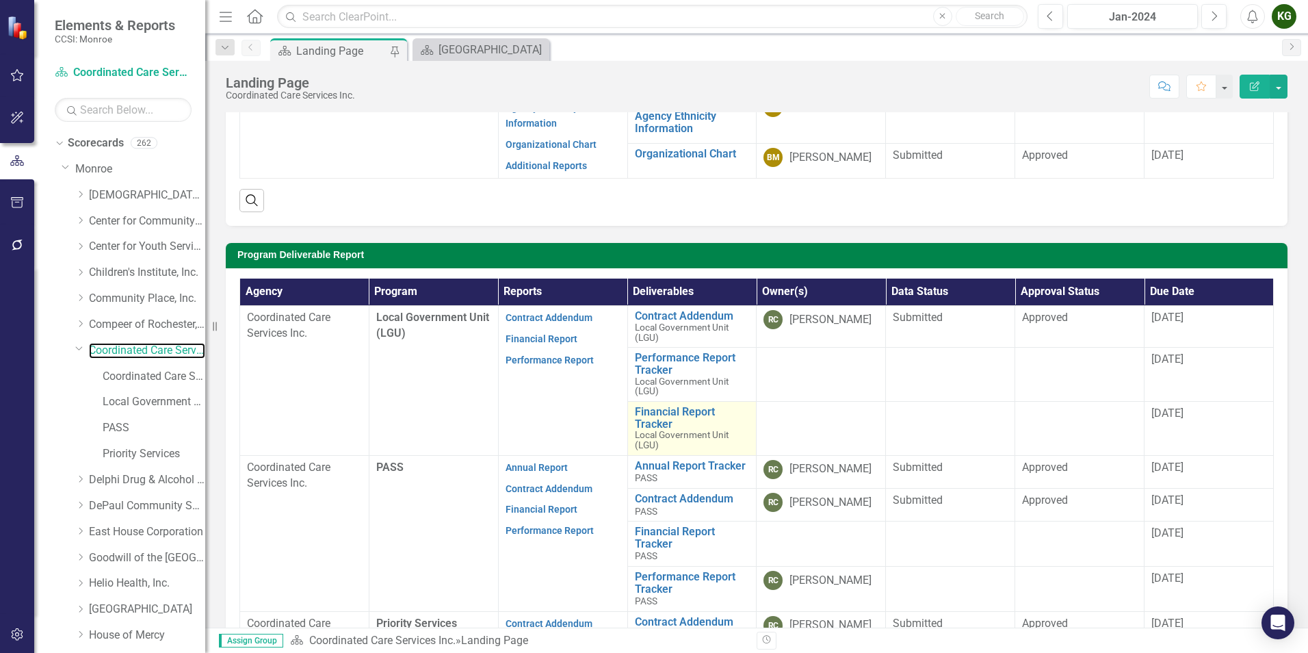
scroll to position [192, 0]
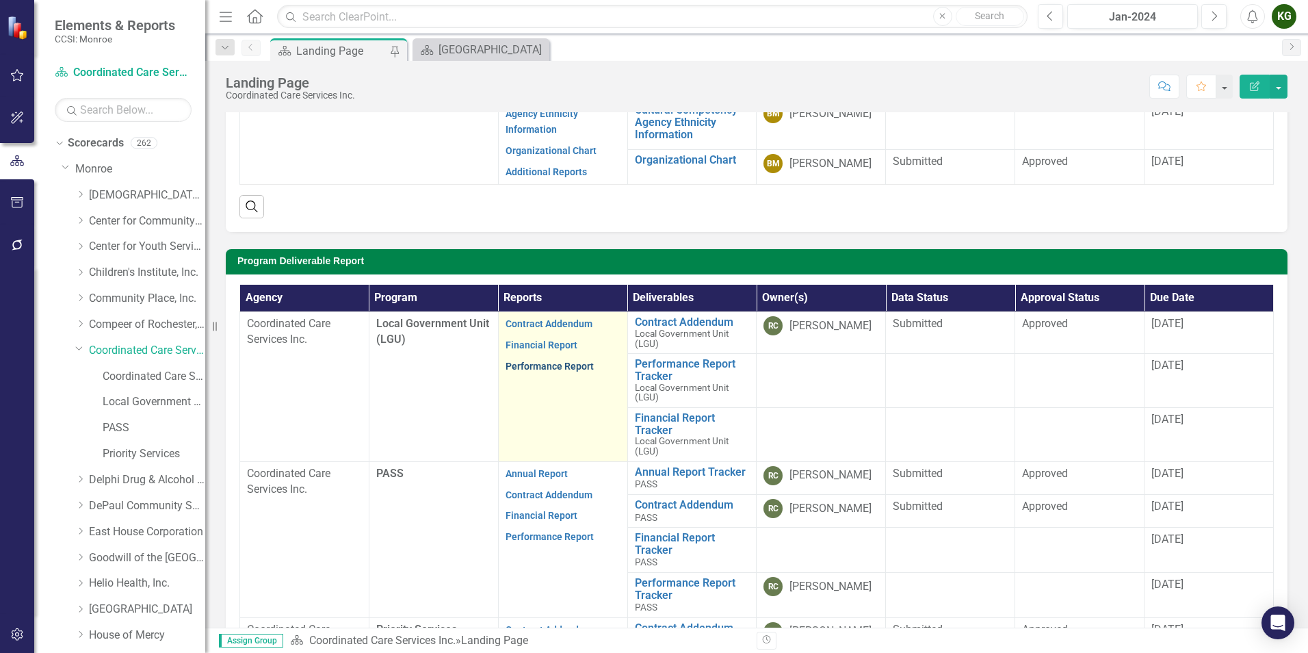
click at [565, 368] on link "Performance Report" at bounding box center [550, 365] width 88 height 11
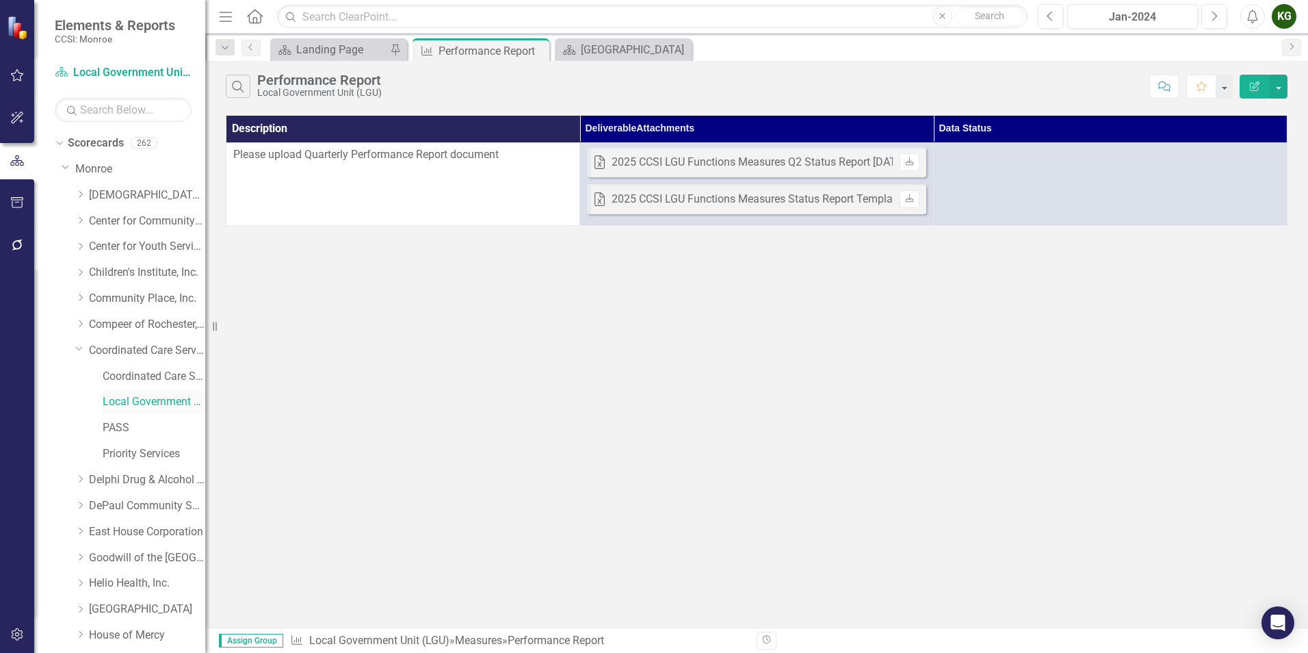
click at [135, 400] on link "Local Government Unit (LGU)" at bounding box center [154, 402] width 103 height 16
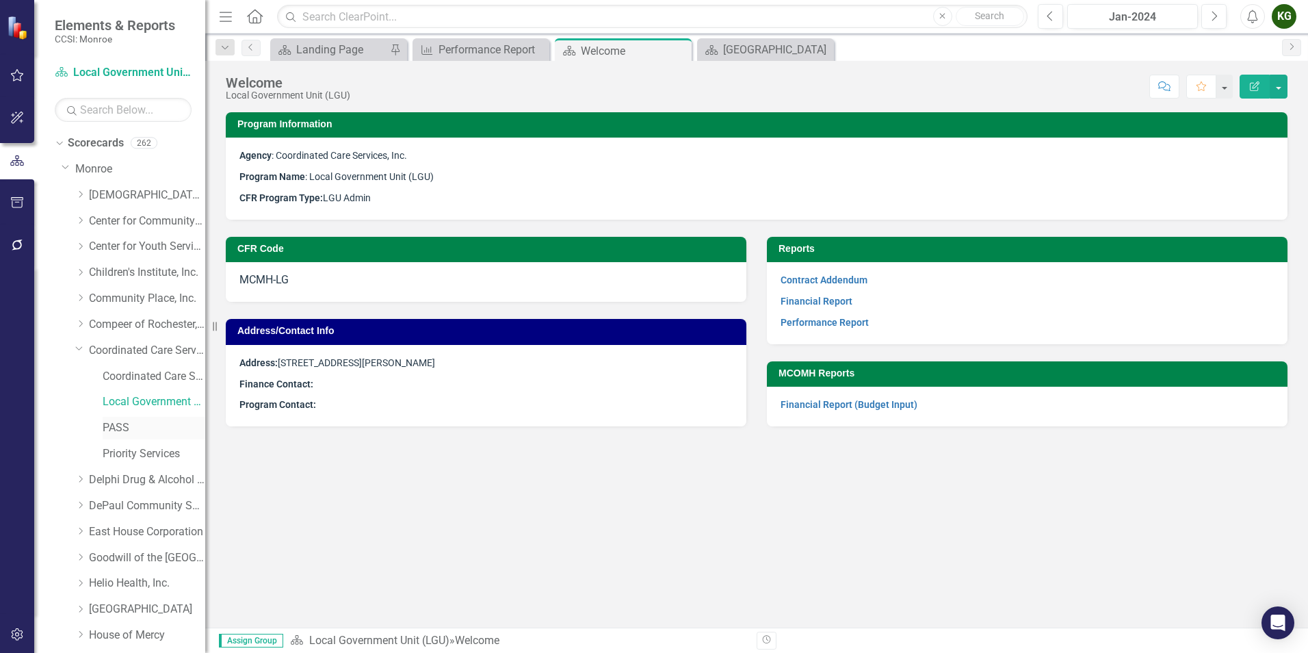
click at [118, 432] on link "PASS" at bounding box center [154, 428] width 103 height 16
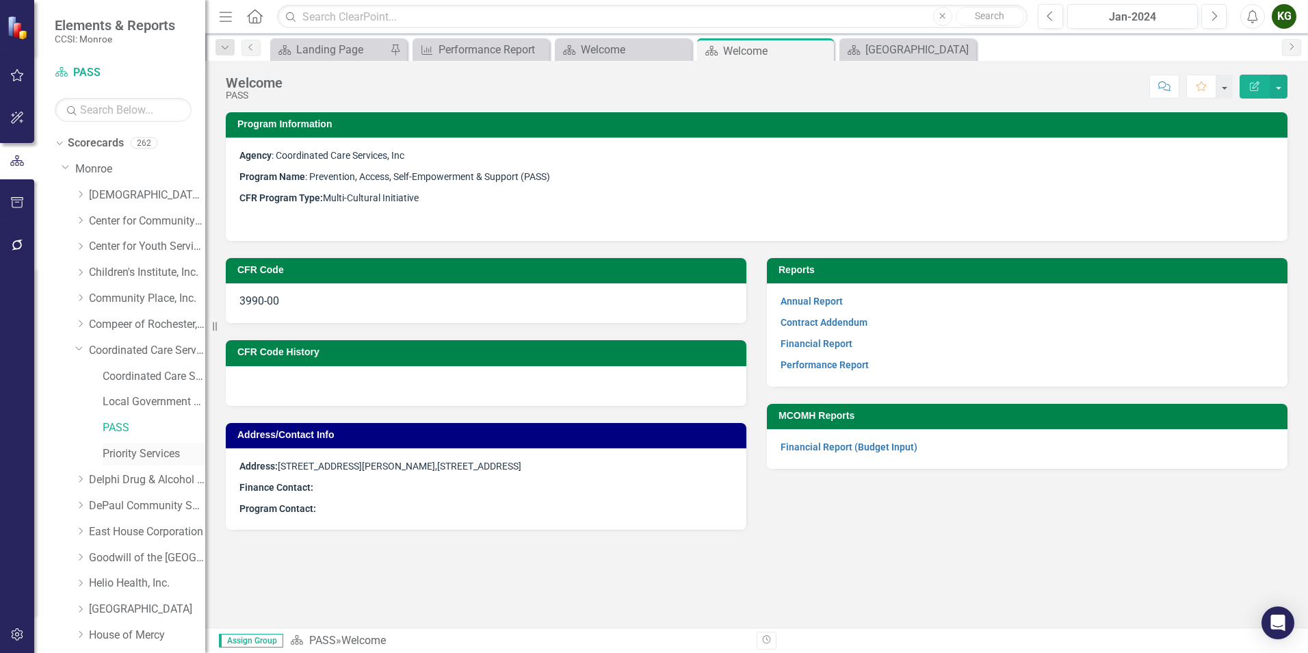
click at [138, 454] on link "Priority Services" at bounding box center [154, 454] width 103 height 16
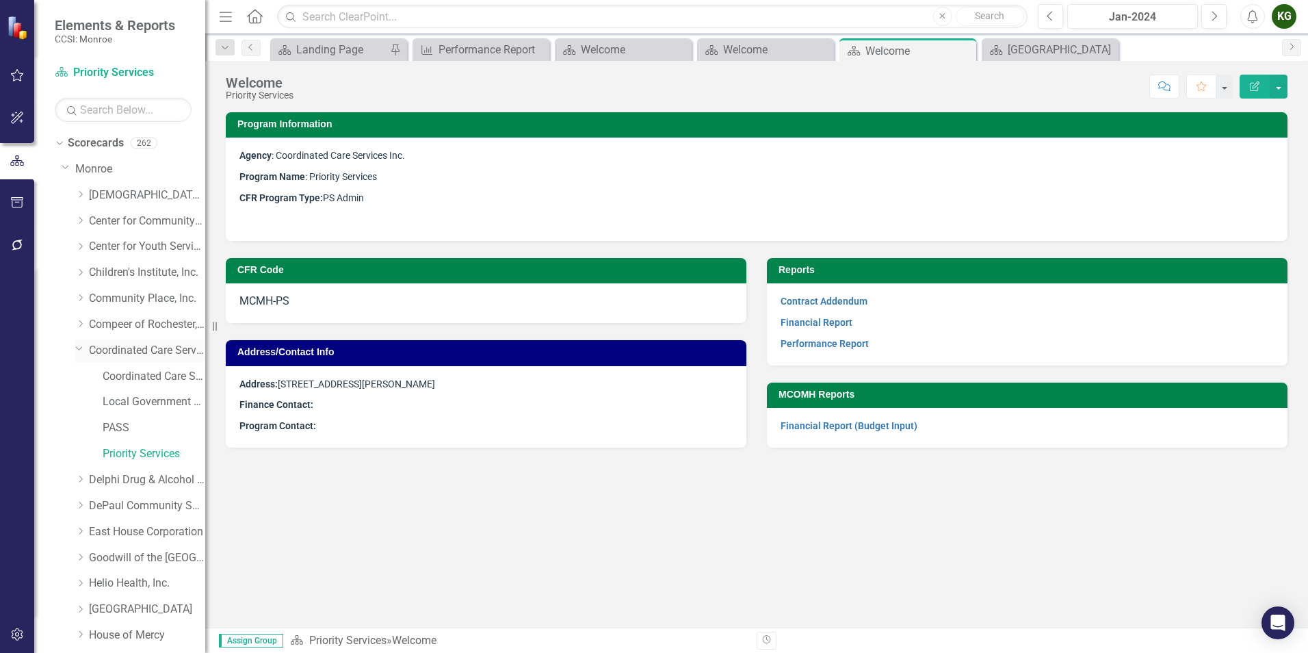
click at [133, 345] on link "Coordinated Care Services Inc." at bounding box center [147, 351] width 116 height 16
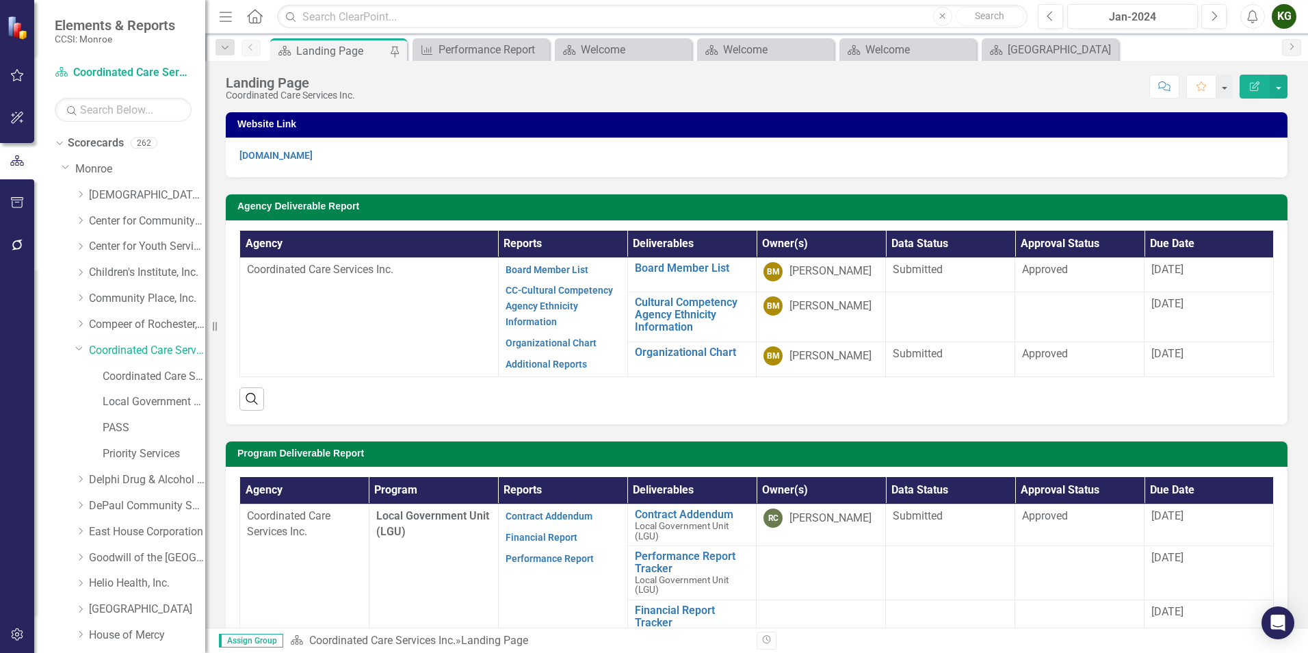
click at [1287, 23] on div "KG" at bounding box center [1284, 16] width 25 height 25
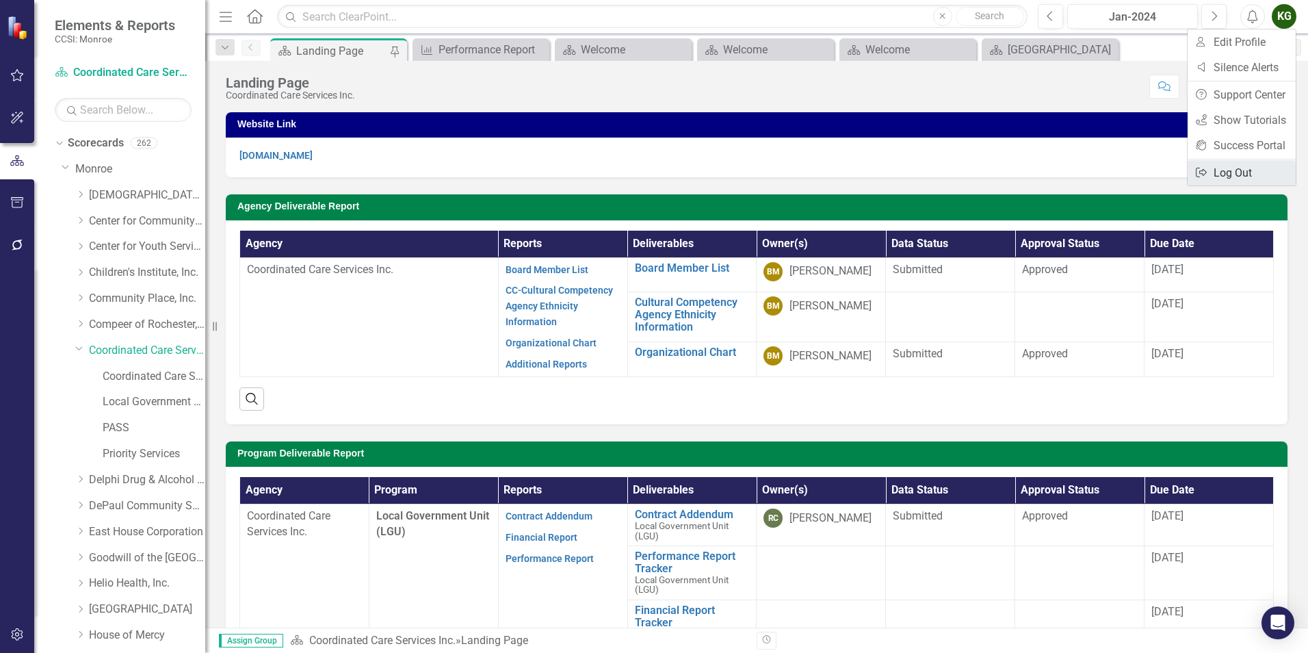
click at [1238, 171] on link "Logout Log Out" at bounding box center [1242, 172] width 108 height 25
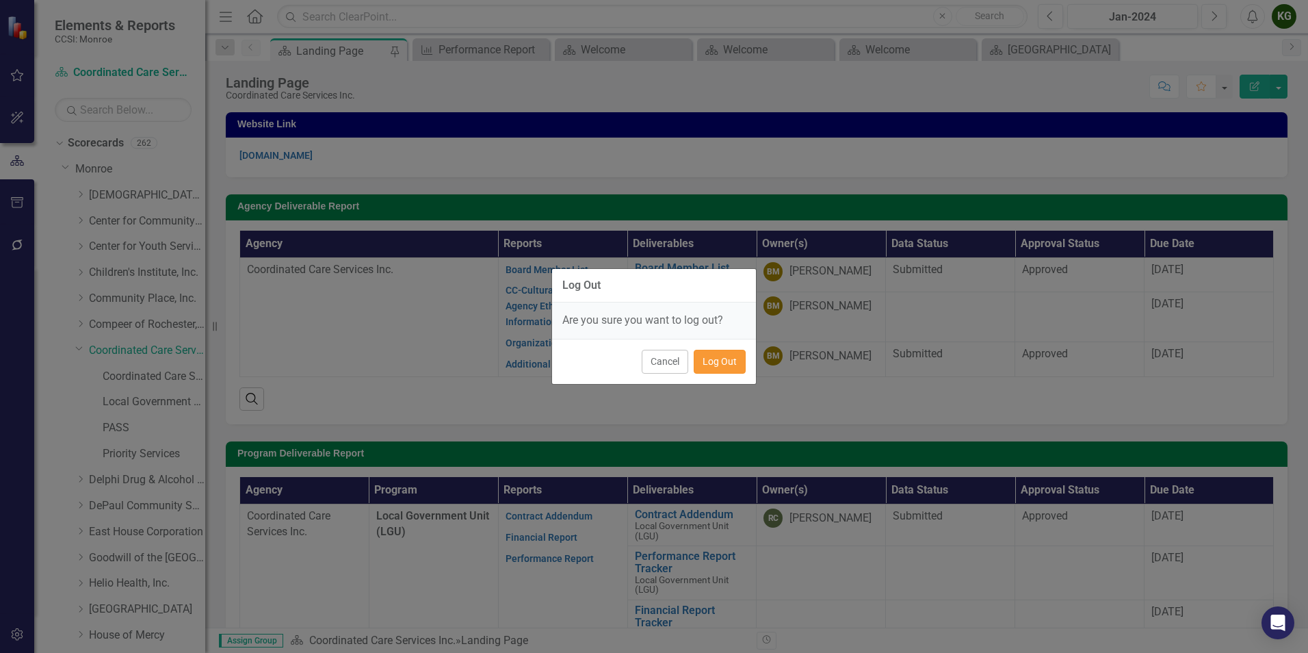
click at [724, 363] on button "Log Out" at bounding box center [720, 362] width 52 height 24
